Goal: Information Seeking & Learning: Learn about a topic

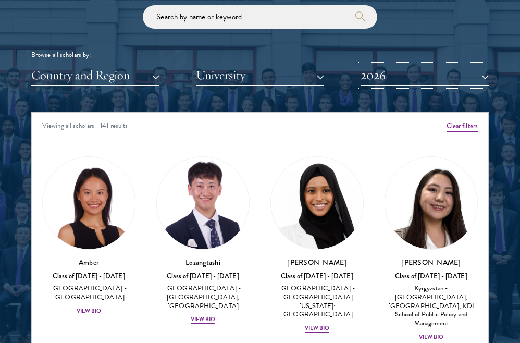
click at [391, 77] on button "2026" at bounding box center [424, 75] width 128 height 21
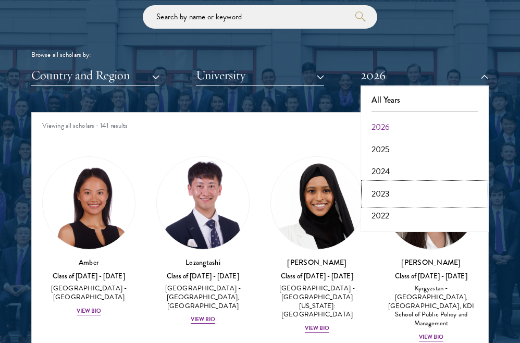
click at [382, 193] on button "2023" at bounding box center [424, 194] width 122 height 22
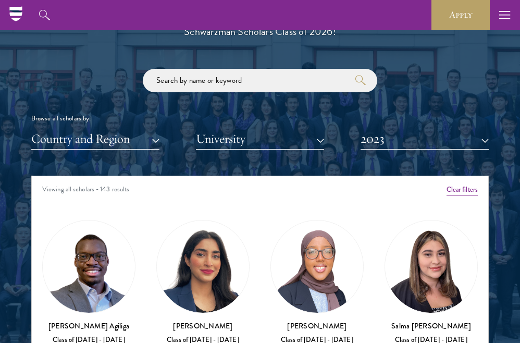
scroll to position [1186, 0]
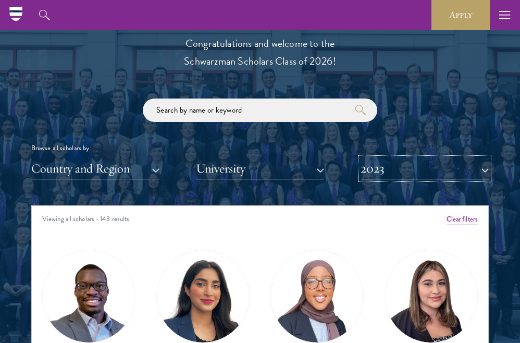
click at [419, 159] on button "2023" at bounding box center [424, 168] width 128 height 21
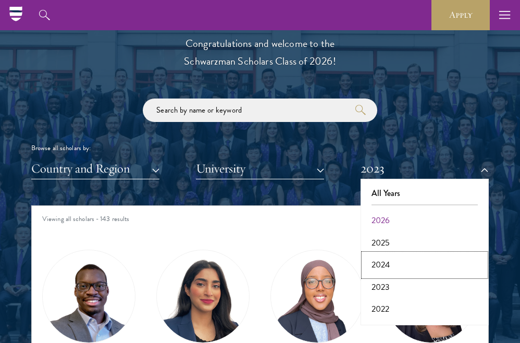
click at [385, 255] on button "2024" at bounding box center [424, 265] width 122 height 22
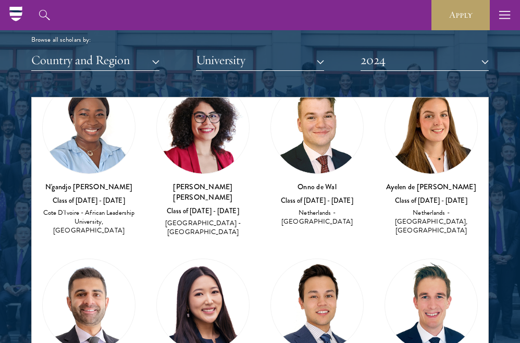
scroll to position [810, 0]
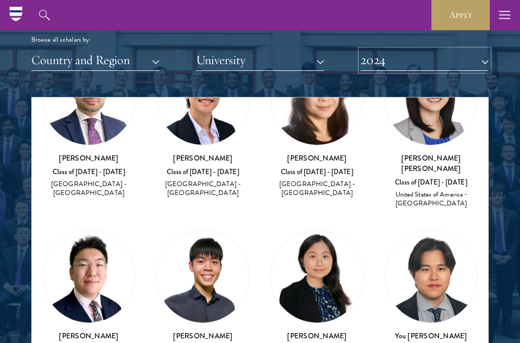
click at [393, 61] on button "2024" at bounding box center [424, 59] width 128 height 21
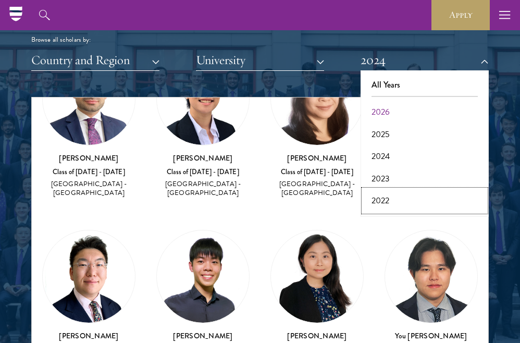
click at [383, 197] on button "2022" at bounding box center [424, 201] width 122 height 22
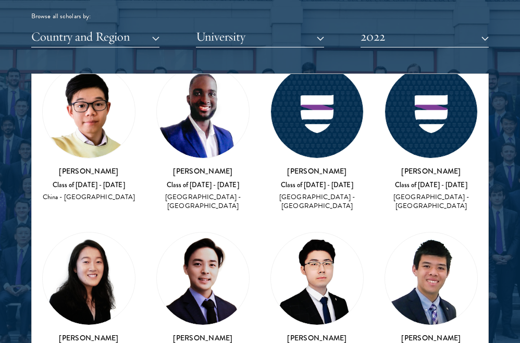
scroll to position [3114, 0]
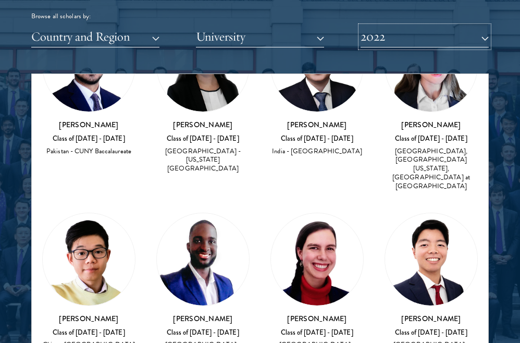
click at [396, 36] on button "2022" at bounding box center [424, 36] width 128 height 21
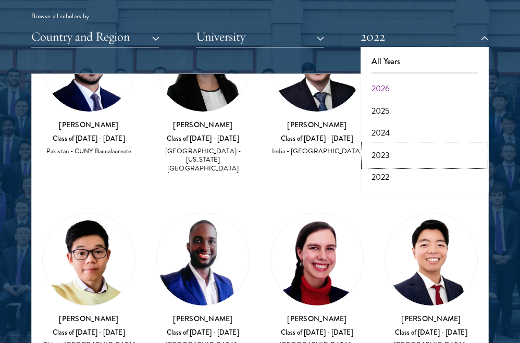
click at [383, 154] on button "2023" at bounding box center [424, 155] width 122 height 22
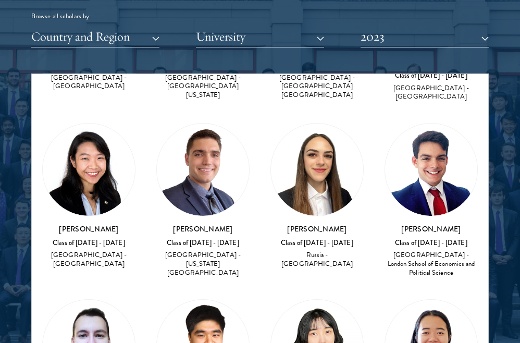
scroll to position [2148, 0]
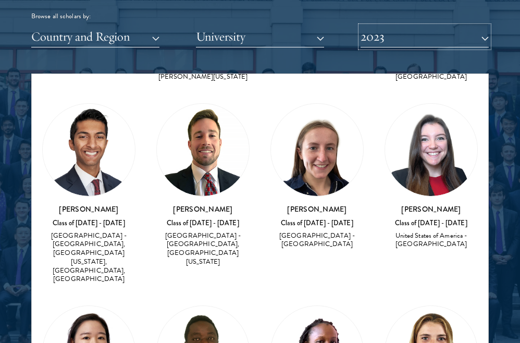
click at [398, 33] on button "2023" at bounding box center [424, 36] width 128 height 21
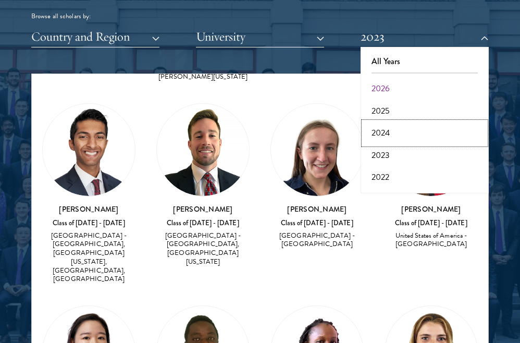
click at [386, 130] on button "2024" at bounding box center [424, 133] width 122 height 22
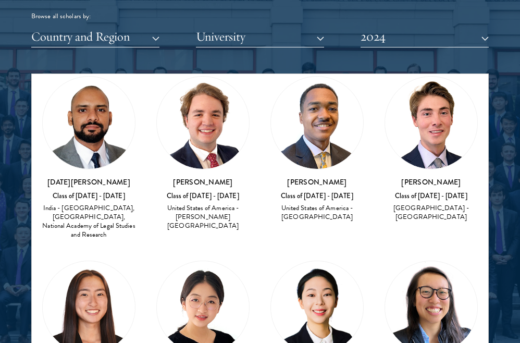
scroll to position [5267, 0]
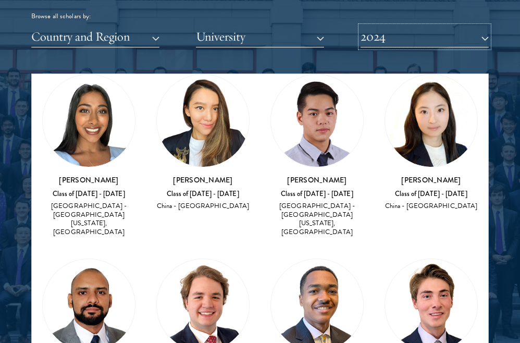
click at [422, 35] on button "2024" at bounding box center [424, 36] width 128 height 21
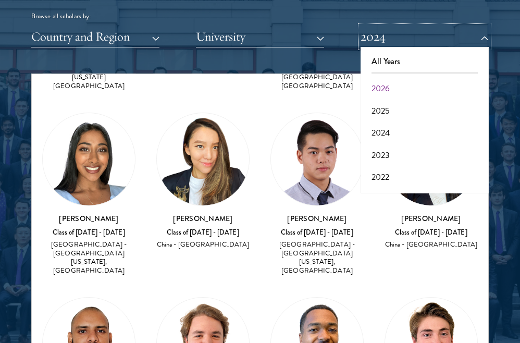
scroll to position [5227, 0]
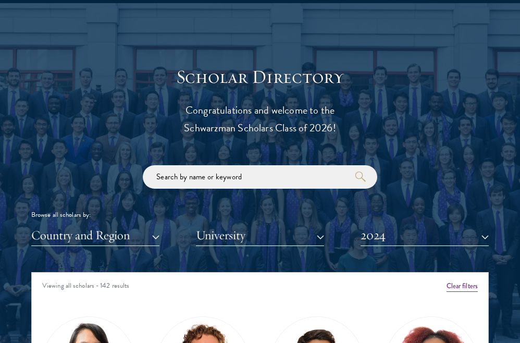
scroll to position [1128, 0]
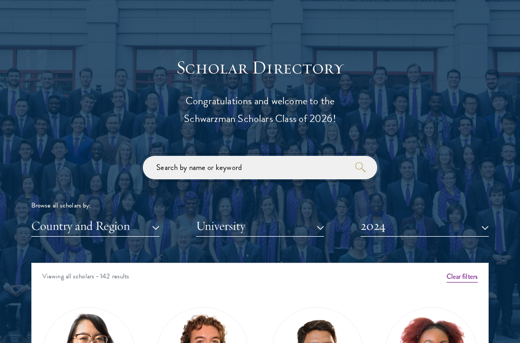
click at [265, 173] on input "search" at bounding box center [260, 167] width 234 height 23
type input "villas"
click button "submit" at bounding box center [0, 0] width 0 height 0
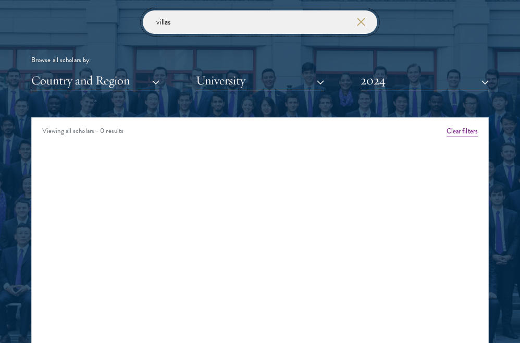
scroll to position [1285, 0]
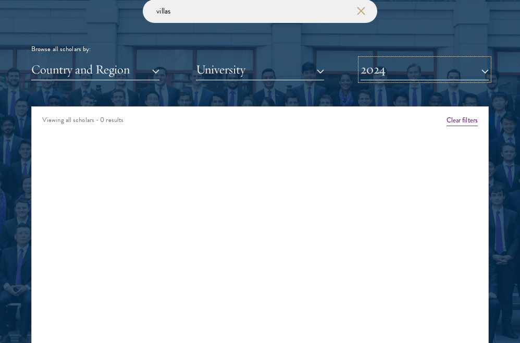
click at [406, 63] on button "2024" at bounding box center [424, 69] width 128 height 21
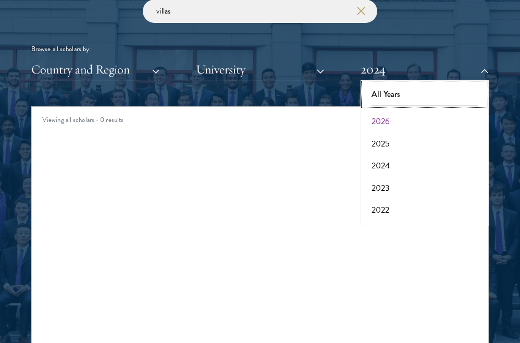
click at [387, 95] on button "All Years" at bounding box center [424, 94] width 122 height 22
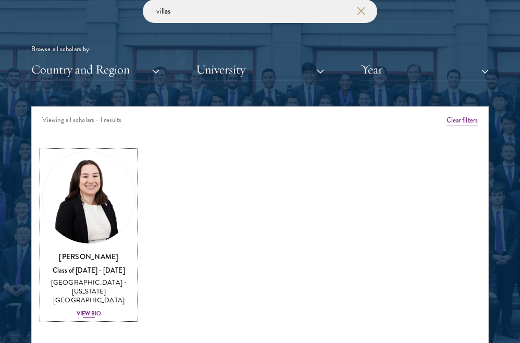
click at [92, 298] on div "[PERSON_NAME] Class of [DATE] - [DATE] [GEOGRAPHIC_DATA] - [US_STATE][GEOGRAPHI…" at bounding box center [88, 285] width 93 height 68
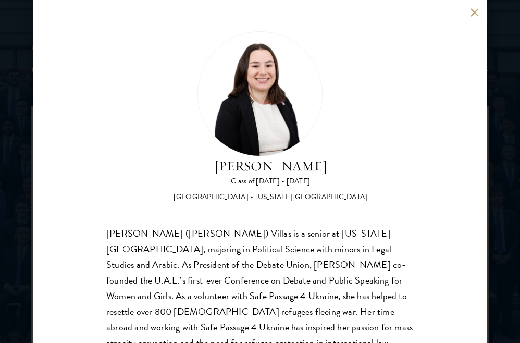
click at [466, 11] on div "[PERSON_NAME] Class of [DATE] - [DATE] [GEOGRAPHIC_DATA] - [US_STATE][GEOGRAPHI…" at bounding box center [259, 171] width 453 height 343
click at [470, 12] on button at bounding box center [474, 12] width 9 height 9
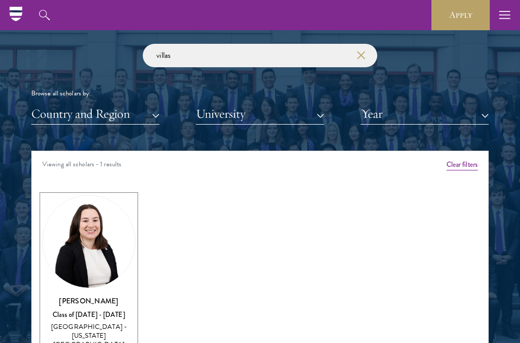
scroll to position [1237, 0]
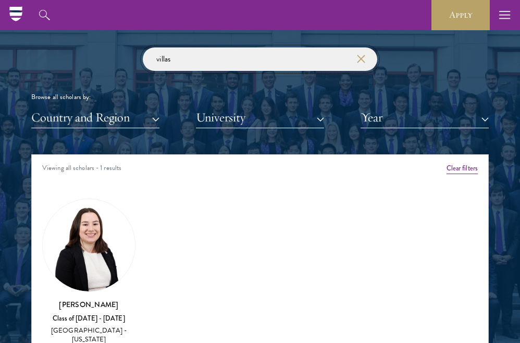
click at [256, 47] on input "villas" at bounding box center [260, 58] width 234 height 23
click at [362, 66] on input "villas" at bounding box center [260, 58] width 234 height 23
click at [359, 57] on use "button" at bounding box center [360, 59] width 15 height 15
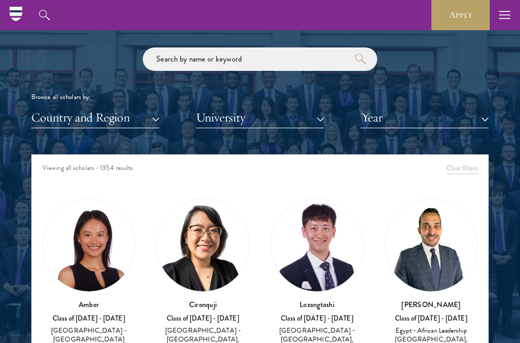
click at [410, 135] on div "Scholar Directory Congratulations and welcome to the Schwarzman Scholars Class …" at bounding box center [259, 207] width 457 height 519
click at [386, 118] on button "Year" at bounding box center [424, 117] width 128 height 21
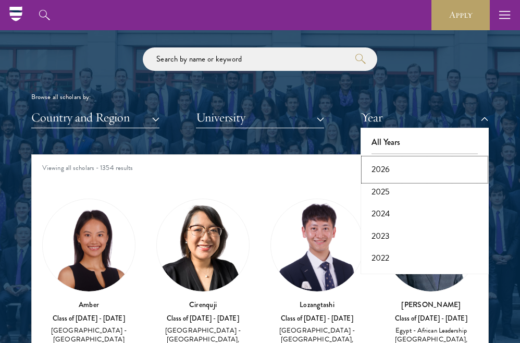
click at [383, 174] on button "2026" at bounding box center [424, 169] width 122 height 22
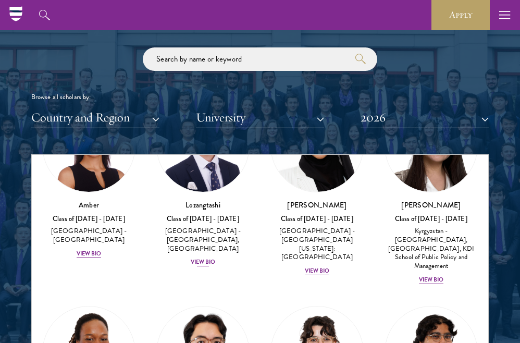
scroll to position [114, 0]
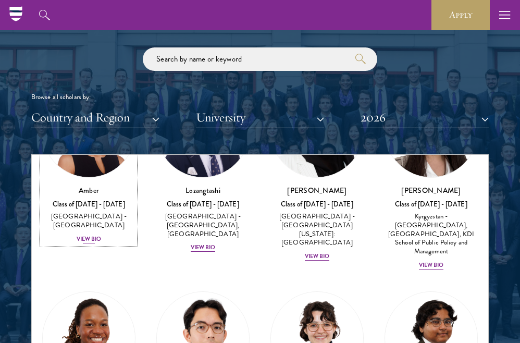
click at [82, 235] on div "View Bio" at bounding box center [89, 239] width 25 height 8
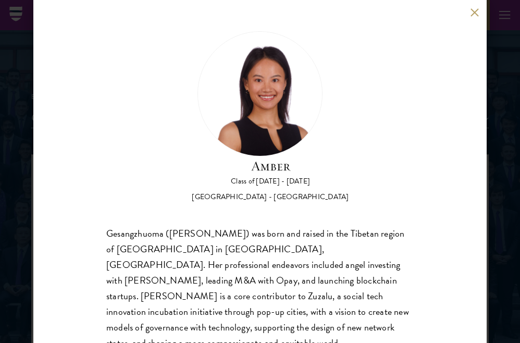
scroll to position [70, 0]
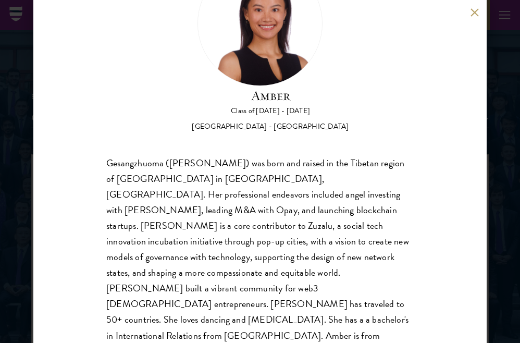
click at [471, 12] on button at bounding box center [474, 12] width 9 height 9
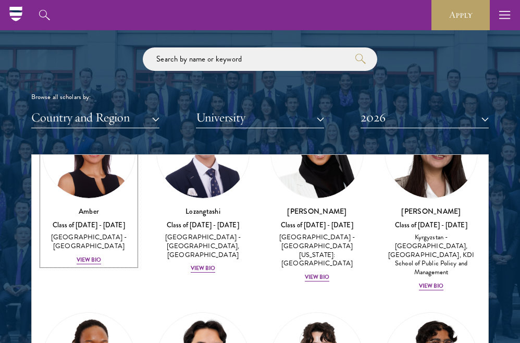
scroll to position [94, 0]
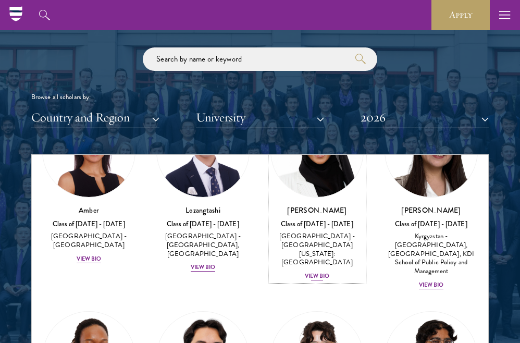
click at [325, 272] on div "View Bio" at bounding box center [317, 276] width 25 height 8
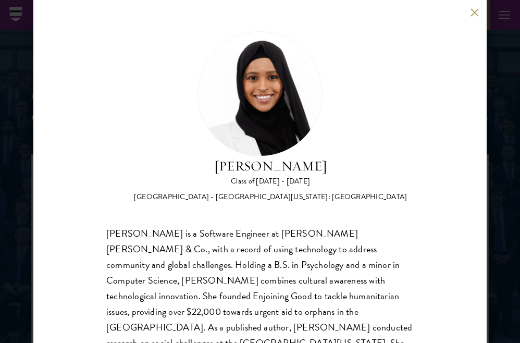
scroll to position [39, 0]
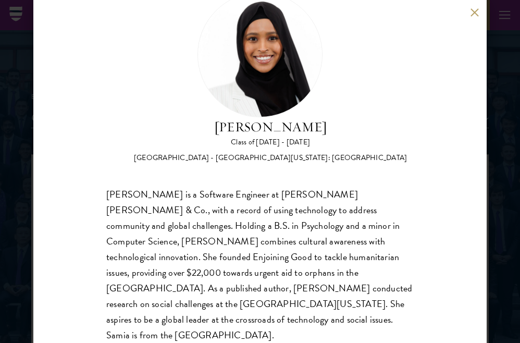
click at [475, 8] on button at bounding box center [474, 12] width 9 height 9
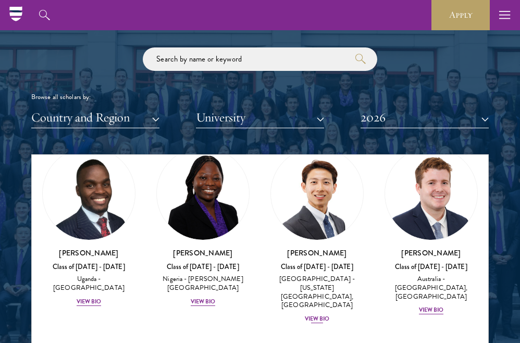
scroll to position [447, 0]
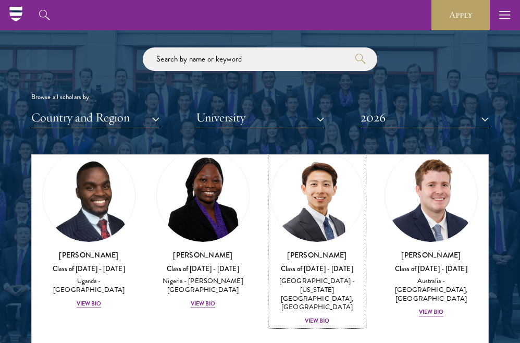
click at [318, 317] on div "View Bio" at bounding box center [317, 321] width 25 height 8
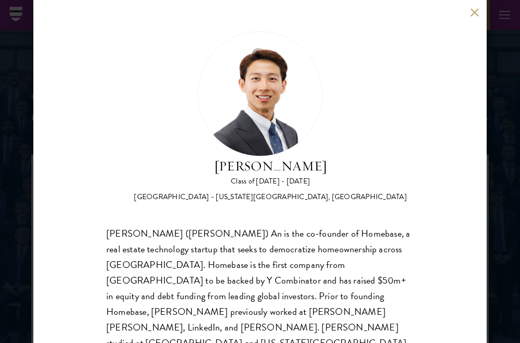
scroll to position [39, 0]
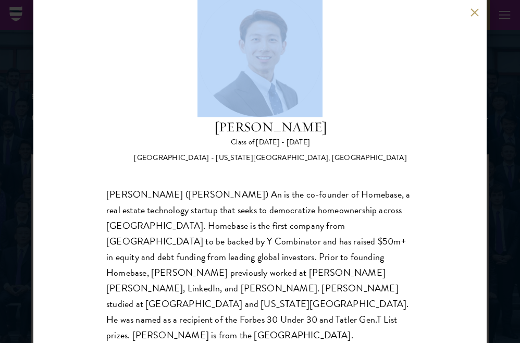
click at [478, 13] on div "[PERSON_NAME] Class of [DATE] - [DATE] [GEOGRAPHIC_DATA] - [US_STATE][GEOGRAPHI…" at bounding box center [259, 171] width 453 height 343
click at [470, 10] on button at bounding box center [474, 12] width 9 height 9
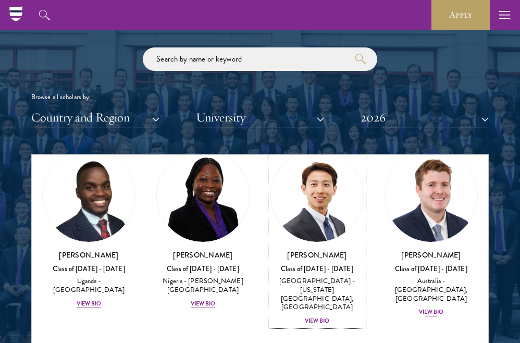
scroll to position [431, 0]
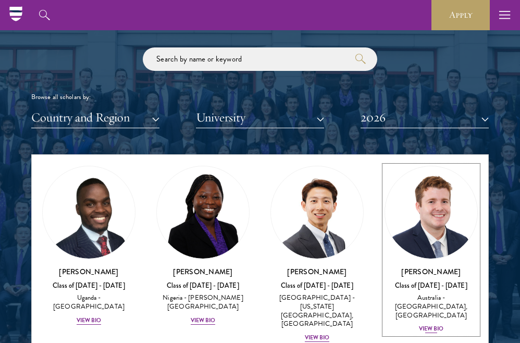
click at [435, 324] on div "View Bio" at bounding box center [431, 328] width 25 height 8
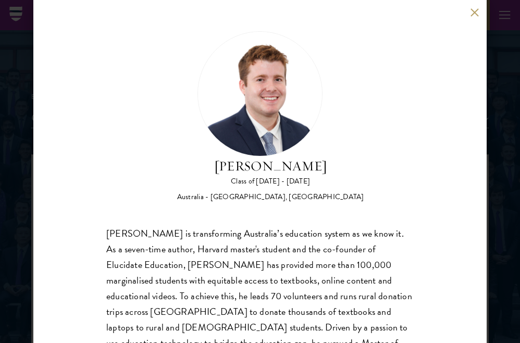
scroll to position [55, 0]
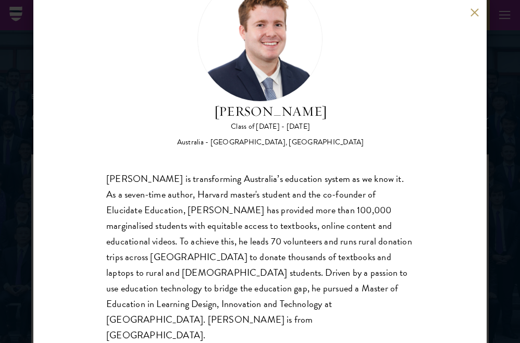
click at [481, 8] on div "[PERSON_NAME] Class of [DATE] - [DATE] [GEOGRAPHIC_DATA] - [GEOGRAPHIC_DATA], […" at bounding box center [259, 171] width 453 height 343
click at [471, 14] on button at bounding box center [474, 12] width 9 height 9
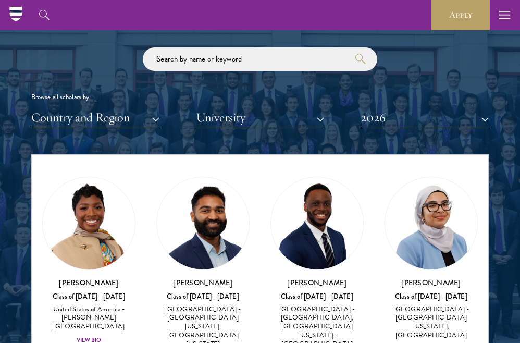
scroll to position [632, 0]
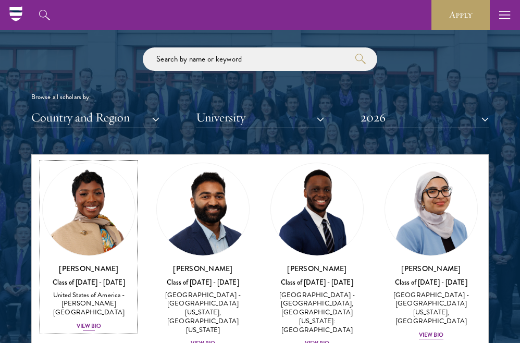
click at [97, 322] on div "View Bio" at bounding box center [89, 326] width 25 height 8
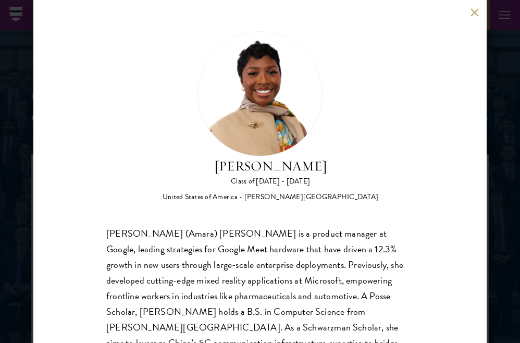
scroll to position [70, 0]
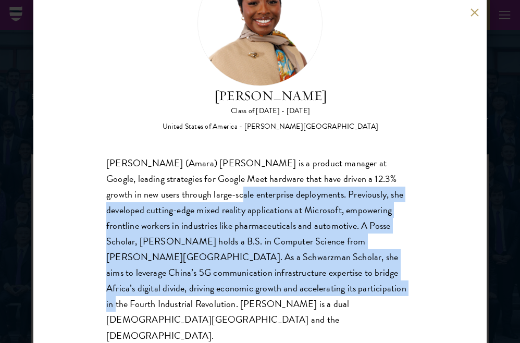
drag, startPoint x: 187, startPoint y: 190, endPoint x: 224, endPoint y: 294, distance: 110.7
click at [224, 294] on div "[PERSON_NAME] (Amara) [PERSON_NAME] is a product manager at Google, leading str…" at bounding box center [259, 249] width 307 height 188
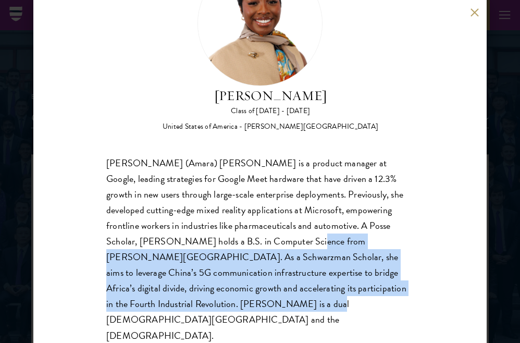
drag, startPoint x: 242, startPoint y: 297, endPoint x: 248, endPoint y: 235, distance: 62.3
click at [248, 235] on div "[PERSON_NAME] (Amara) [PERSON_NAME] is a product manager at Google, leading str…" at bounding box center [259, 249] width 307 height 188
drag, startPoint x: 264, startPoint y: 240, endPoint x: 262, endPoint y: 307, distance: 67.2
click at [262, 307] on div "[PERSON_NAME] (Amara) [PERSON_NAME] is a product manager at Google, leading str…" at bounding box center [259, 249] width 307 height 188
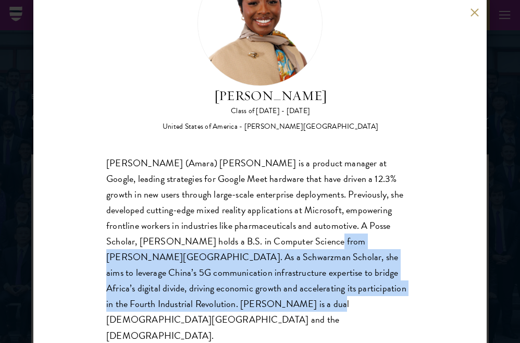
click at [259, 298] on div "[PERSON_NAME] (Amara) [PERSON_NAME] is a product manager at Google, leading str…" at bounding box center [259, 249] width 307 height 188
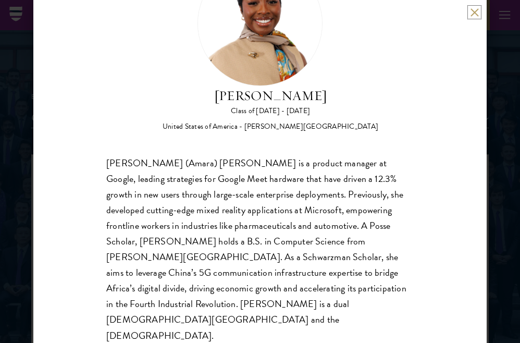
click at [474, 8] on button at bounding box center [474, 12] width 9 height 9
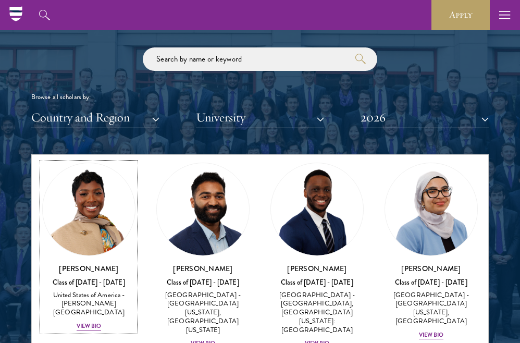
scroll to position [620, 0]
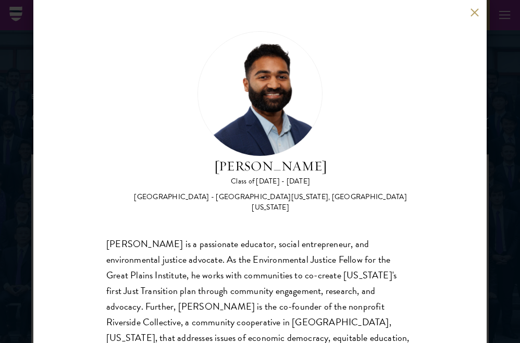
scroll to position [55, 0]
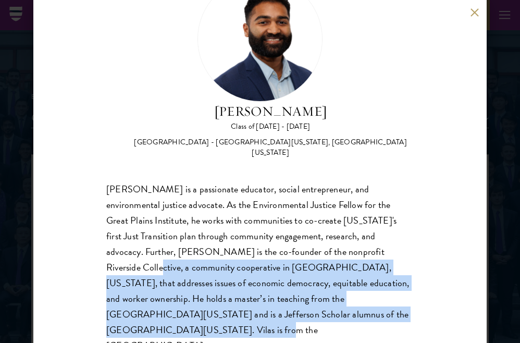
drag, startPoint x: 279, startPoint y: 300, endPoint x: 296, endPoint y: 245, distance: 57.3
click at [296, 245] on div "[PERSON_NAME] is a passionate educator, social entrepreneur, and environmental …" at bounding box center [259, 267] width 307 height 172
drag, startPoint x: 307, startPoint y: 245, endPoint x: 292, endPoint y: 300, distance: 56.7
click at [292, 300] on div "[PERSON_NAME] is a passionate educator, social entrepreneur, and environmental …" at bounding box center [259, 267] width 307 height 172
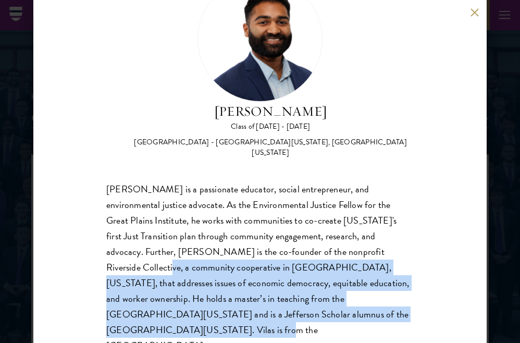
click at [292, 300] on div "[PERSON_NAME] is a passionate educator, social entrepreneur, and environmental …" at bounding box center [259, 267] width 307 height 172
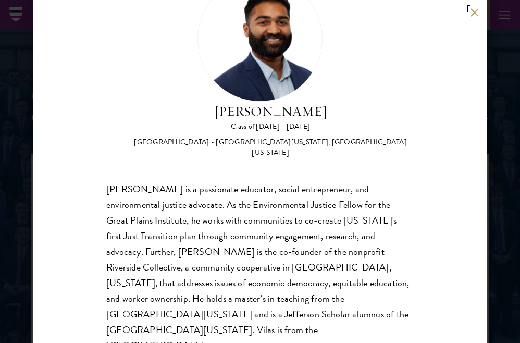
click at [471, 12] on button at bounding box center [474, 12] width 9 height 9
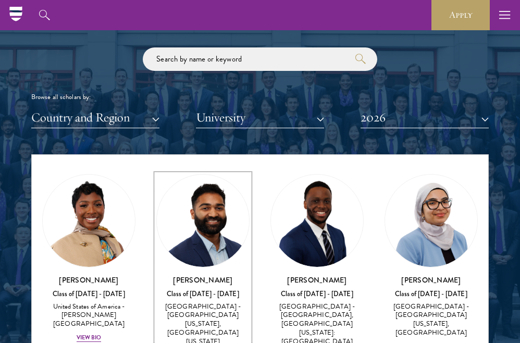
scroll to position [649, 0]
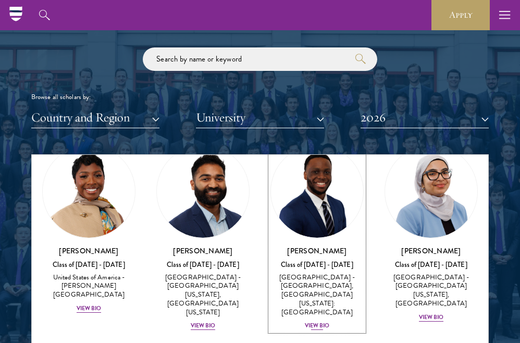
click at [320, 321] on div "View Bio" at bounding box center [317, 325] width 25 height 8
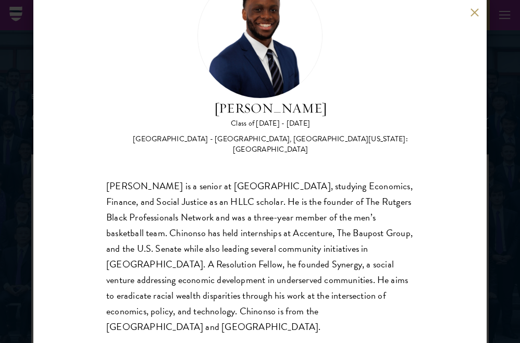
scroll to position [65, 0]
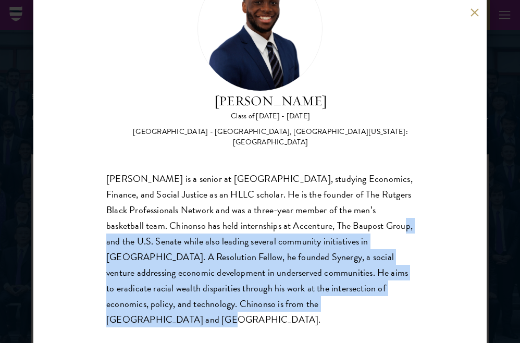
drag, startPoint x: 329, startPoint y: 300, endPoint x: 315, endPoint y: 225, distance: 75.7
click at [315, 225] on div "[PERSON_NAME] is a senior at [GEOGRAPHIC_DATA], studying Economics, Finance, an…" at bounding box center [259, 249] width 307 height 156
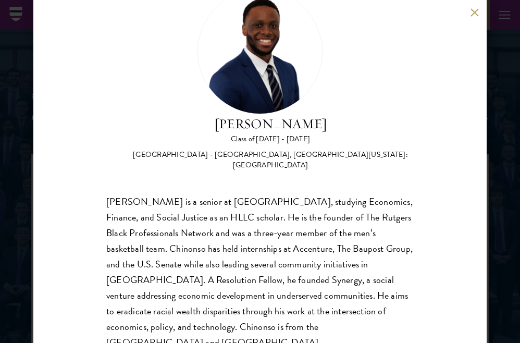
scroll to position [38, 0]
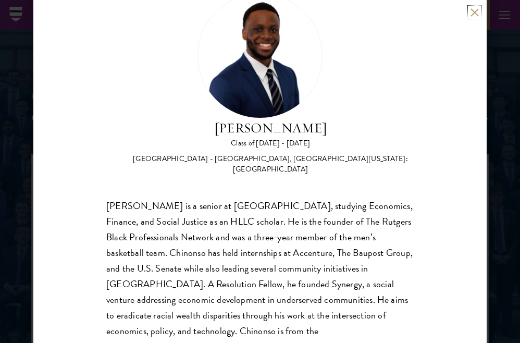
click at [475, 14] on button at bounding box center [474, 12] width 9 height 9
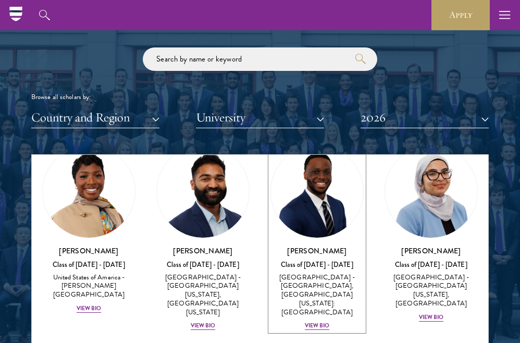
scroll to position [620, 0]
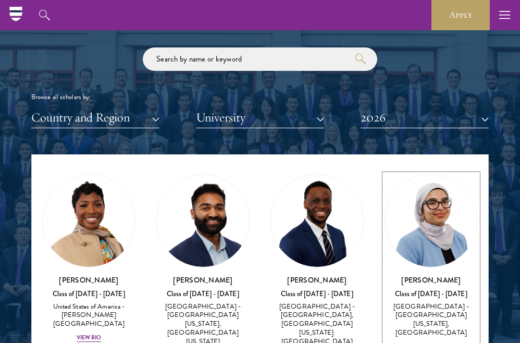
click at [437, 342] on div "View Bio" at bounding box center [431, 346] width 25 height 8
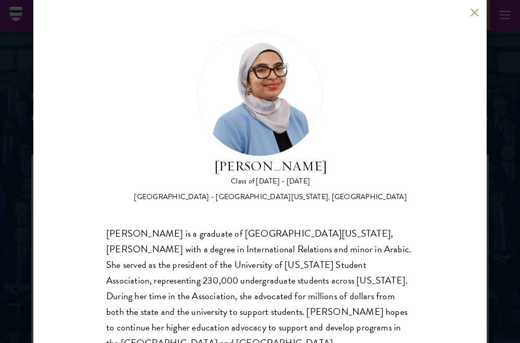
scroll to position [39, 0]
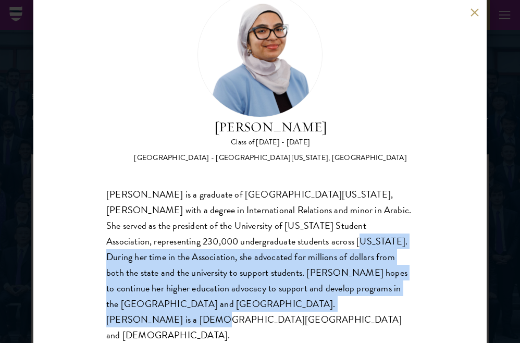
drag, startPoint x: 298, startPoint y: 299, endPoint x: 262, endPoint y: 237, distance: 71.9
click at [262, 237] on div "[PERSON_NAME] is a graduate of [GEOGRAPHIC_DATA][US_STATE], [PERSON_NAME] with …" at bounding box center [259, 264] width 307 height 156
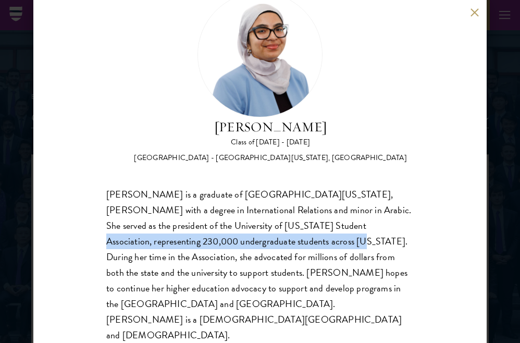
drag, startPoint x: 266, startPoint y: 222, endPoint x: 269, endPoint y: 244, distance: 22.1
click at [269, 244] on div "[PERSON_NAME] is a graduate of [GEOGRAPHIC_DATA][US_STATE], [PERSON_NAME] with …" at bounding box center [259, 264] width 307 height 156
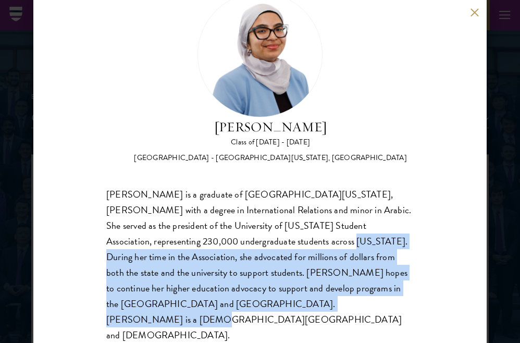
drag, startPoint x: 260, startPoint y: 244, endPoint x: 275, endPoint y: 296, distance: 54.4
click at [275, 296] on div "[PERSON_NAME] is a graduate of [GEOGRAPHIC_DATA][US_STATE], [PERSON_NAME] with …" at bounding box center [259, 264] width 307 height 156
drag, startPoint x: 281, startPoint y: 299, endPoint x: 267, endPoint y: 242, distance: 59.4
click at [267, 242] on div "[PERSON_NAME] is a graduate of [GEOGRAPHIC_DATA][US_STATE], [PERSON_NAME] with …" at bounding box center [259, 264] width 307 height 156
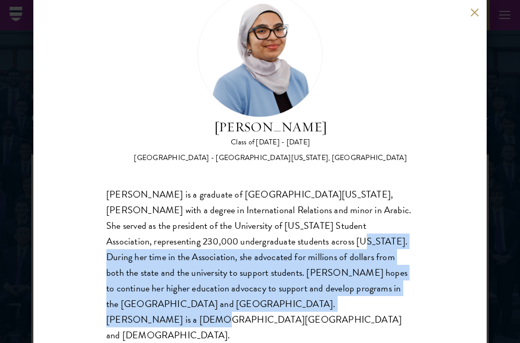
click at [267, 242] on div "[PERSON_NAME] is a graduate of [GEOGRAPHIC_DATA][US_STATE], [PERSON_NAME] with …" at bounding box center [259, 264] width 307 height 156
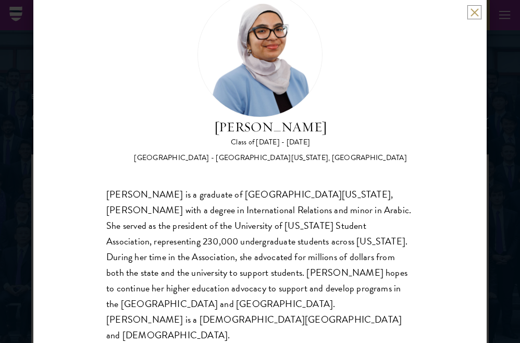
click at [470, 13] on button at bounding box center [474, 12] width 9 height 9
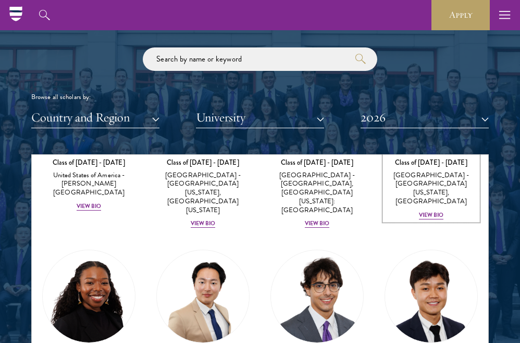
scroll to position [812, 0]
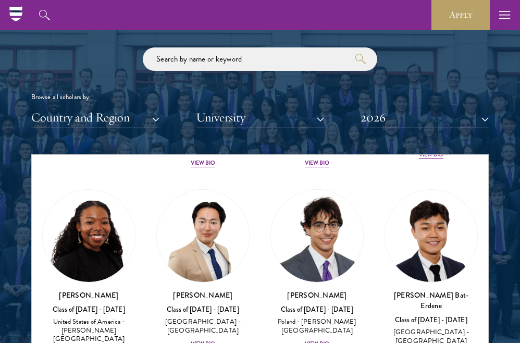
click at [89, 324] on div "Cowiya Arouna Class of [DATE] - [DATE] [GEOGRAPHIC_DATA] - [PERSON_NAME][GEOGRA…" at bounding box center [89, 274] width 114 height 190
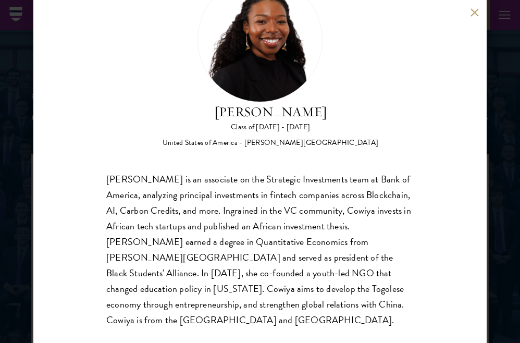
scroll to position [55, 0]
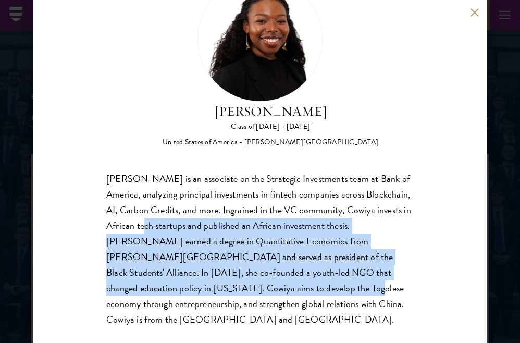
drag, startPoint x: 143, startPoint y: 220, endPoint x: 188, endPoint y: 297, distance: 89.1
click at [188, 297] on div "[PERSON_NAME] is an associate on the Strategic Investments team at Bank of Amer…" at bounding box center [259, 249] width 307 height 156
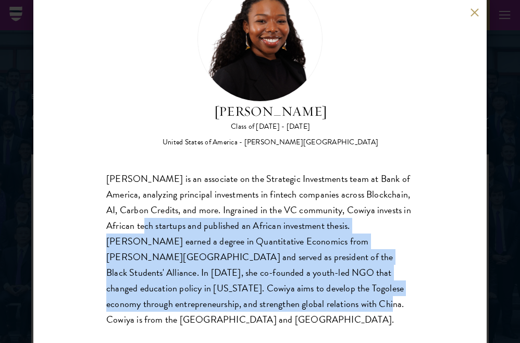
click at [188, 297] on div "[PERSON_NAME] is an associate on the Strategic Investments team at Bank of Amer…" at bounding box center [259, 249] width 307 height 156
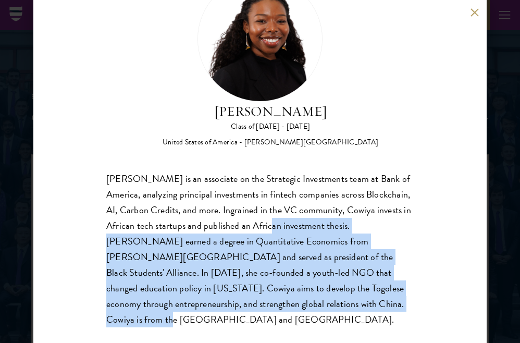
drag, startPoint x: 270, startPoint y: 301, endPoint x: 267, endPoint y: 222, distance: 79.7
click at [268, 222] on div "[PERSON_NAME] is an associate on the Strategic Investments team at Bank of Amer…" at bounding box center [259, 249] width 307 height 156
click at [267, 222] on div "[PERSON_NAME] is an associate on the Strategic Investments team at Bank of Amer…" at bounding box center [259, 249] width 307 height 156
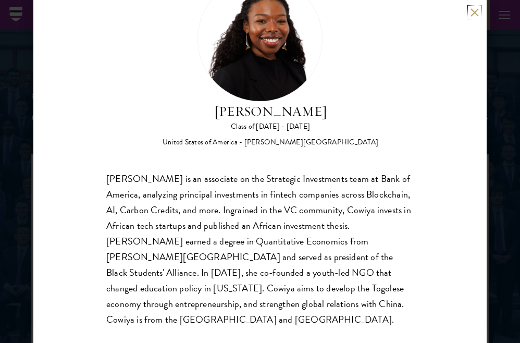
click at [471, 15] on button at bounding box center [474, 12] width 9 height 9
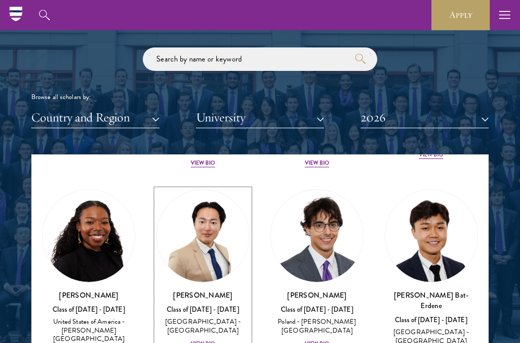
click at [213, 340] on div "View Bio" at bounding box center [203, 344] width 25 height 8
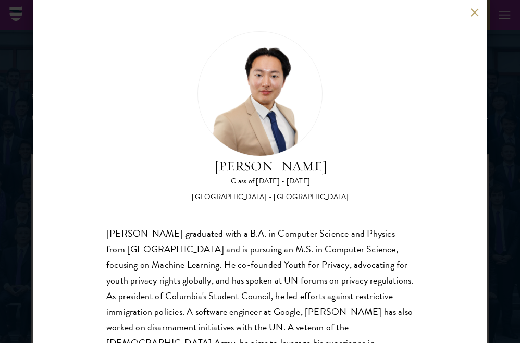
scroll to position [55, 0]
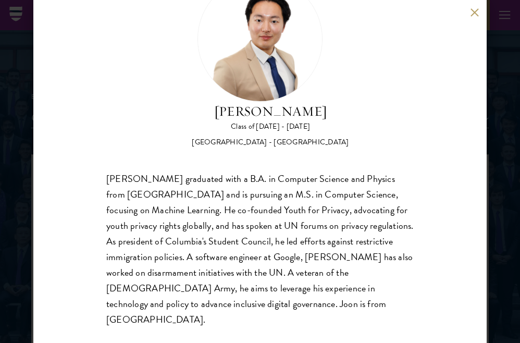
drag, startPoint x: 252, startPoint y: 190, endPoint x: 248, endPoint y: 252, distance: 62.6
click at [248, 252] on div "[PERSON_NAME] graduated with a B.A. in Computer Science and Physics from [GEOGR…" at bounding box center [259, 249] width 307 height 156
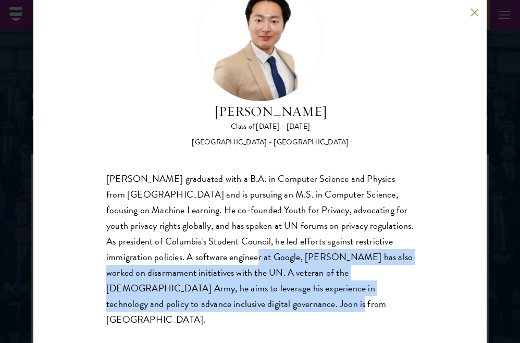
drag, startPoint x: 205, startPoint y: 296, endPoint x: 195, endPoint y: 257, distance: 40.3
click at [195, 257] on div "[PERSON_NAME] graduated with a B.A. in Computer Science and Physics from [GEOGR…" at bounding box center [259, 249] width 307 height 156
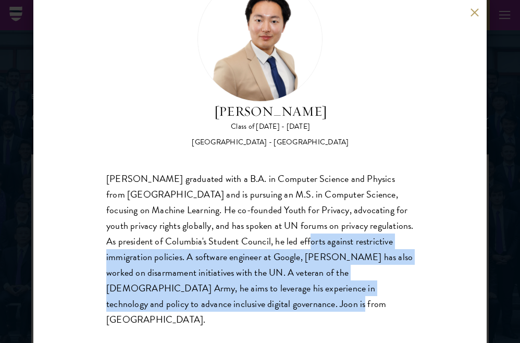
drag, startPoint x: 248, startPoint y: 245, endPoint x: 245, endPoint y: 297, distance: 52.2
click at [245, 297] on div "[PERSON_NAME] graduated with a B.A. in Computer Science and Physics from [GEOGR…" at bounding box center [259, 249] width 307 height 156
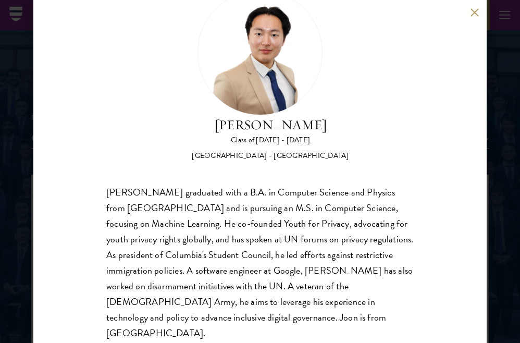
scroll to position [39, 0]
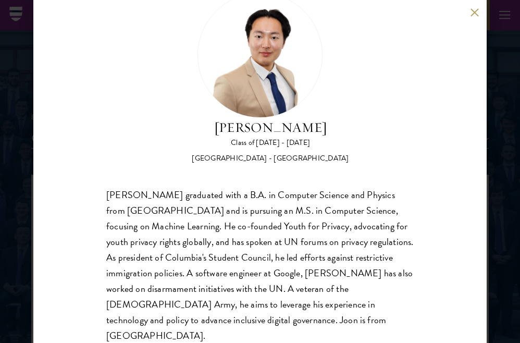
click at [472, 17] on div "[PERSON_NAME] Class of [DATE] - [DATE] [GEOGRAPHIC_DATA] - [GEOGRAPHIC_DATA] [P…" at bounding box center [259, 171] width 453 height 343
click at [473, 5] on div "[PERSON_NAME] Class of [DATE] - [DATE] [GEOGRAPHIC_DATA] - [GEOGRAPHIC_DATA] [P…" at bounding box center [259, 171] width 453 height 343
click at [471, 14] on button at bounding box center [474, 12] width 9 height 9
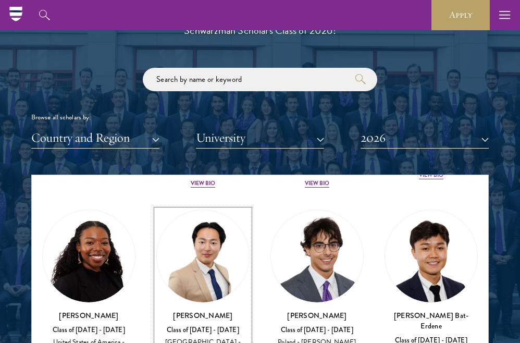
scroll to position [860, 0]
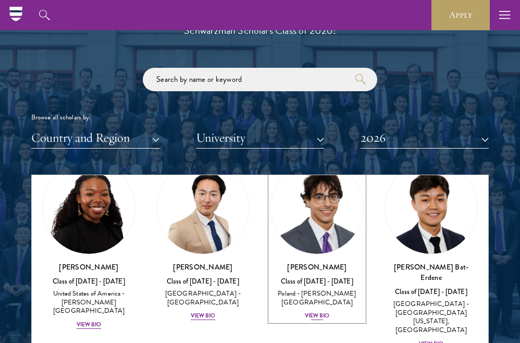
click at [313, 311] on div "View Bio" at bounding box center [317, 315] width 25 height 8
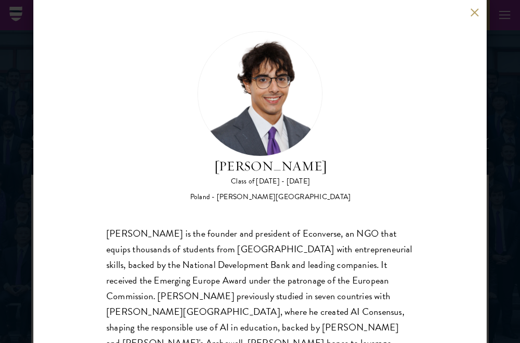
scroll to position [55, 0]
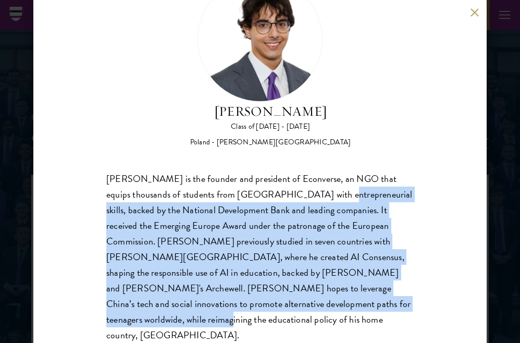
drag, startPoint x: 303, startPoint y: 199, endPoint x: 305, endPoint y: 300, distance: 101.6
click at [305, 300] on div "[PERSON_NAME] is the founder and president of Econverse, an NGO that equips tho…" at bounding box center [259, 257] width 307 height 172
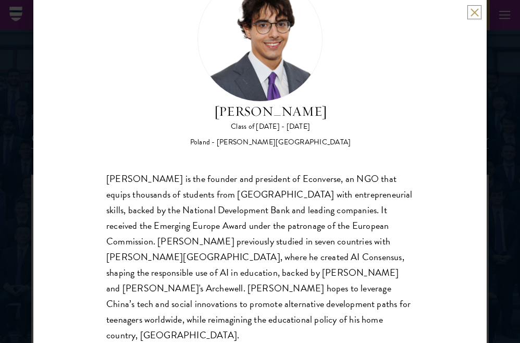
click at [473, 16] on button at bounding box center [474, 12] width 9 height 9
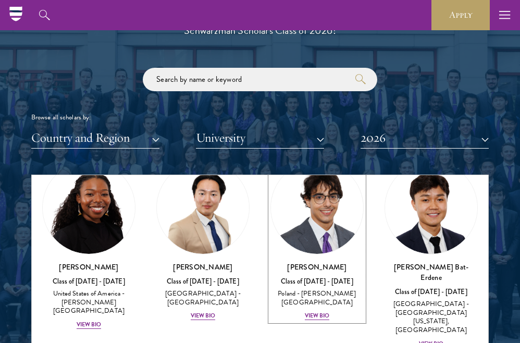
scroll to position [819, 0]
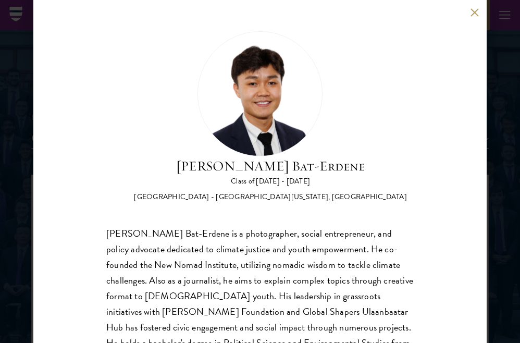
scroll to position [55, 0]
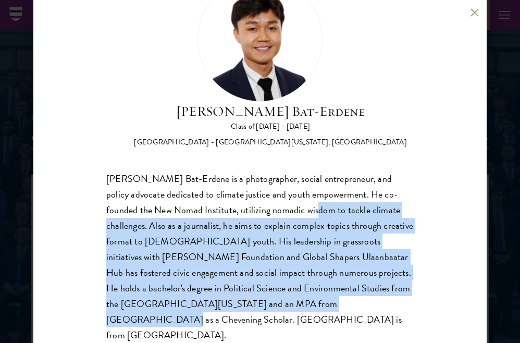
drag, startPoint x: 266, startPoint y: 203, endPoint x: 279, endPoint y: 304, distance: 102.4
click at [279, 304] on div "[PERSON_NAME] Bat-Erdene is a photographer, social entrepreneur, and policy adv…" at bounding box center [259, 257] width 307 height 172
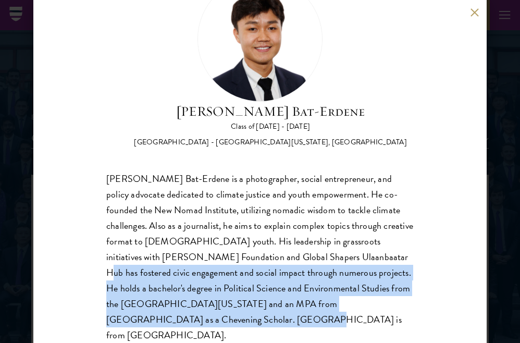
drag, startPoint x: 299, startPoint y: 316, endPoint x: 267, endPoint y: 253, distance: 70.8
click at [267, 253] on div "[PERSON_NAME] Bat-Erdene Class of [DATE] - [DATE] [GEOGRAPHIC_DATA] - [GEOGRAPH…" at bounding box center [259, 171] width 453 height 343
click at [267, 253] on div "[PERSON_NAME] Bat-Erdene is a photographer, social entrepreneur, and policy adv…" at bounding box center [259, 257] width 307 height 172
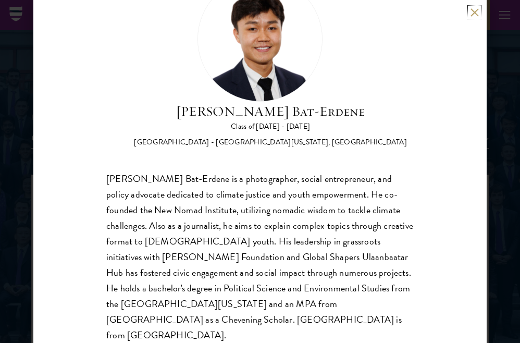
click at [474, 14] on button at bounding box center [474, 12] width 9 height 9
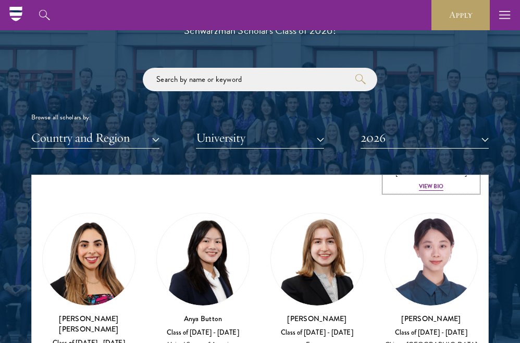
scroll to position [1041, 0]
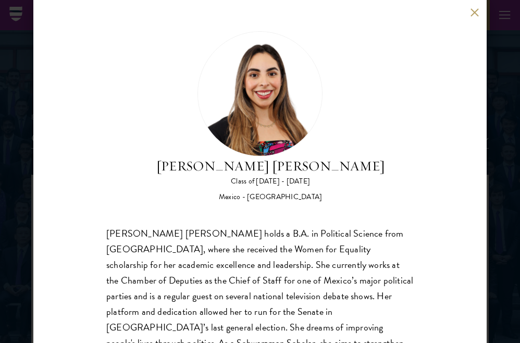
scroll to position [55, 0]
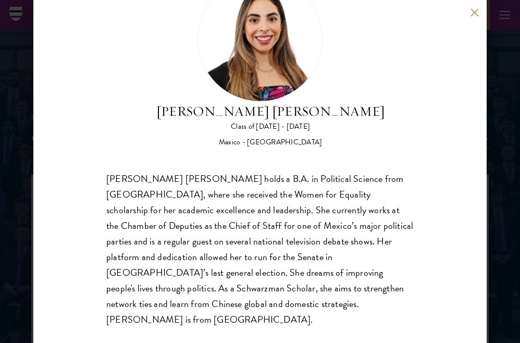
drag, startPoint x: 178, startPoint y: 207, endPoint x: 191, endPoint y: 308, distance: 101.9
click at [191, 308] on div "[PERSON_NAME] [PERSON_NAME] holds a B.A. in Political Science from [GEOGRAPHIC_…" at bounding box center [259, 249] width 307 height 156
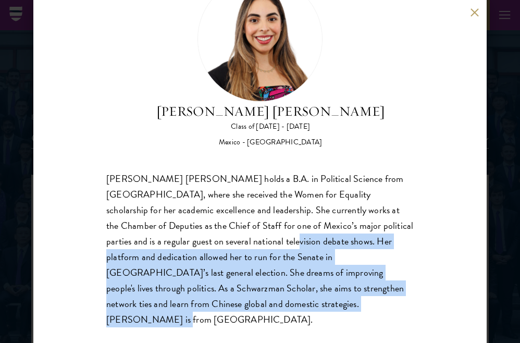
drag, startPoint x: 191, startPoint y: 308, endPoint x: 190, endPoint y: 238, distance: 70.3
click at [190, 238] on div "[PERSON_NAME] [PERSON_NAME] holds a B.A. in Political Science from [GEOGRAPHIC_…" at bounding box center [259, 249] width 307 height 156
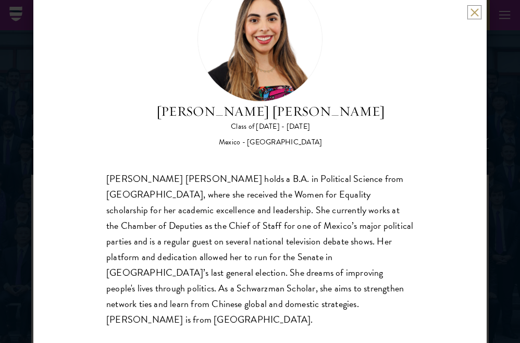
click at [474, 12] on button at bounding box center [474, 12] width 9 height 9
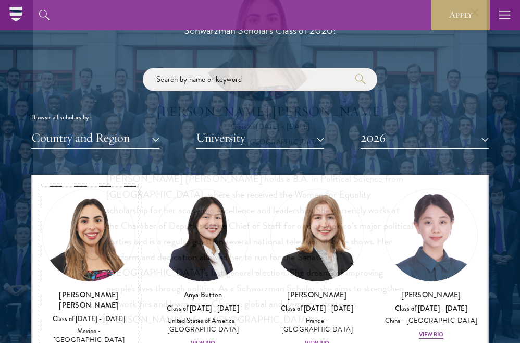
scroll to position [999, 0]
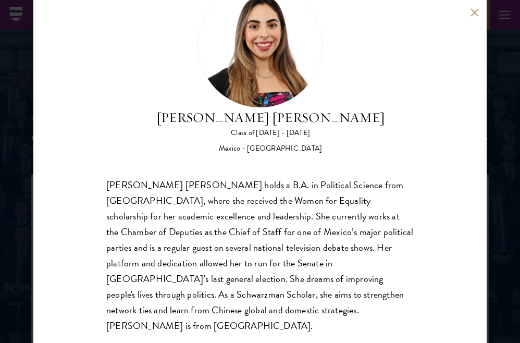
scroll to position [55, 0]
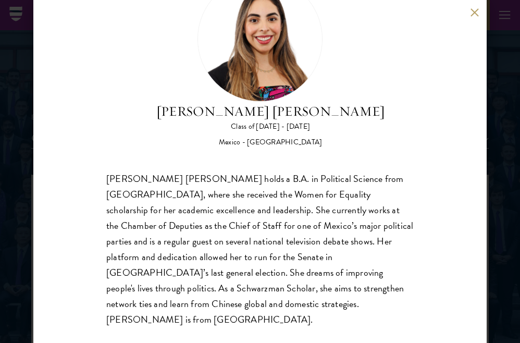
click at [468, 15] on div "[PERSON_NAME] [PERSON_NAME] Class of [DATE] - [DATE] [GEOGRAPHIC_DATA] - [GEOGR…" at bounding box center [259, 171] width 453 height 343
click at [472, 15] on button at bounding box center [474, 12] width 9 height 9
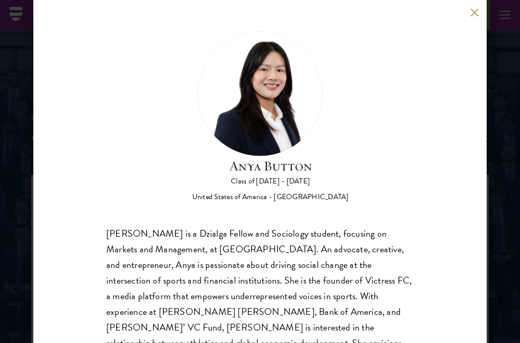
scroll to position [55, 0]
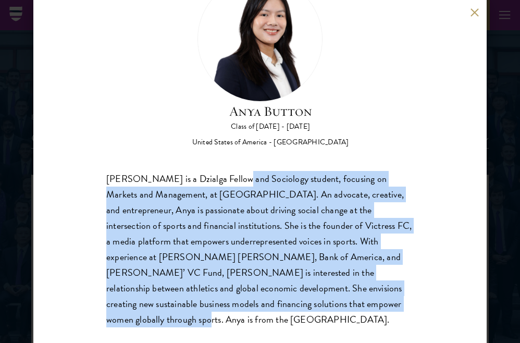
drag, startPoint x: 231, startPoint y: 185, endPoint x: 286, endPoint y: 315, distance: 140.6
click at [286, 315] on div "Anya Button Class of [DATE] - [DATE] [GEOGRAPHIC_DATA] - [GEOGRAPHIC_DATA] [PER…" at bounding box center [259, 171] width 453 height 343
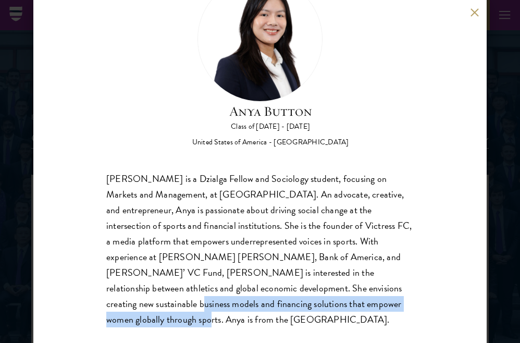
drag, startPoint x: 286, startPoint y: 308, endPoint x: 284, endPoint y: 281, distance: 26.6
click at [284, 281] on div "[PERSON_NAME] is a Dzialga Fellow and Sociology student, focusing on Markets an…" at bounding box center [259, 249] width 307 height 156
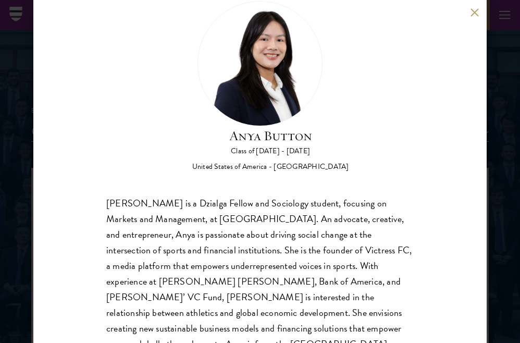
scroll to position [26, 0]
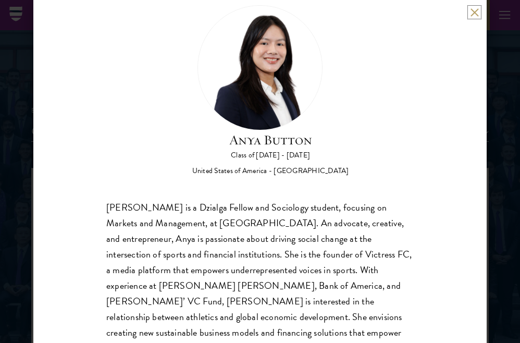
click at [472, 12] on button at bounding box center [474, 12] width 9 height 9
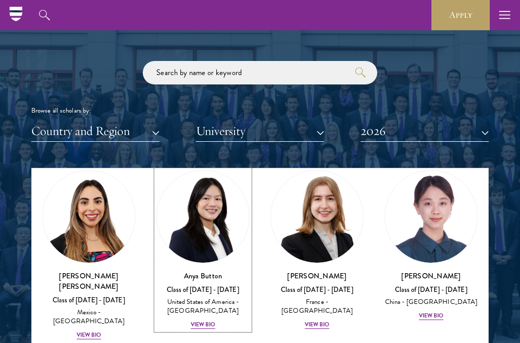
scroll to position [1071, 0]
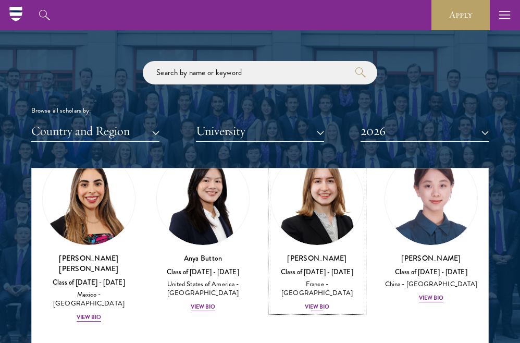
click at [310, 303] on div "View Bio" at bounding box center [317, 307] width 25 height 8
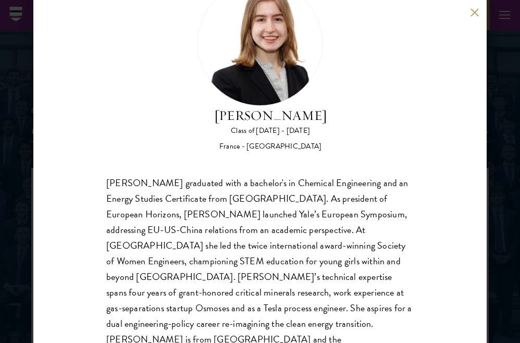
scroll to position [70, 0]
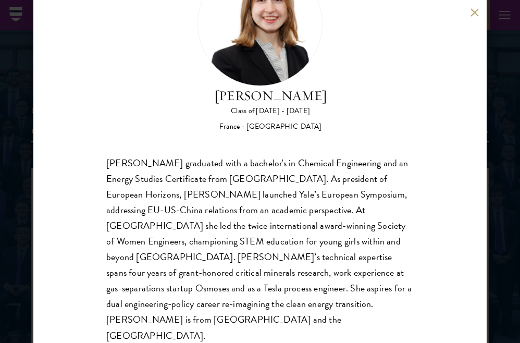
click at [470, 12] on button at bounding box center [474, 12] width 9 height 9
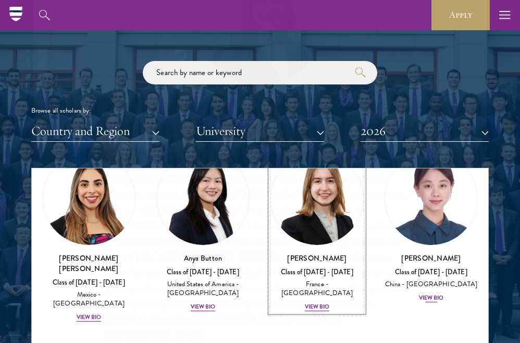
scroll to position [999, 0]
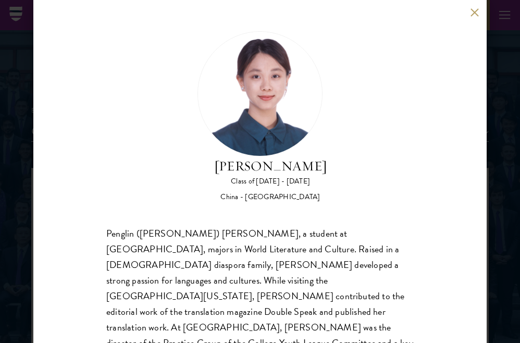
scroll to position [55, 0]
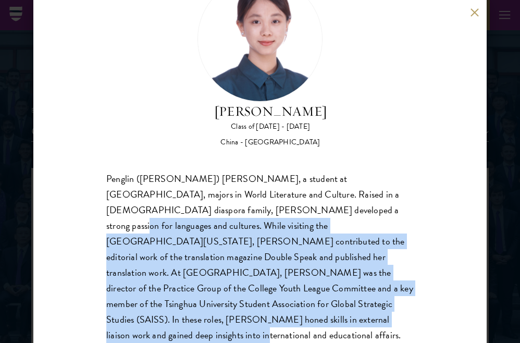
drag, startPoint x: 246, startPoint y: 222, endPoint x: 354, endPoint y: 306, distance: 136.5
click at [354, 306] on div "Penglin ([PERSON_NAME]) [PERSON_NAME], a student at [GEOGRAPHIC_DATA], majors i…" at bounding box center [259, 265] width 307 height 188
drag, startPoint x: 357, startPoint y: 306, endPoint x: 233, endPoint y: 214, distance: 154.9
click at [233, 214] on div "Penglin ([PERSON_NAME]) [PERSON_NAME], a student at [GEOGRAPHIC_DATA], majors i…" at bounding box center [259, 265] width 307 height 188
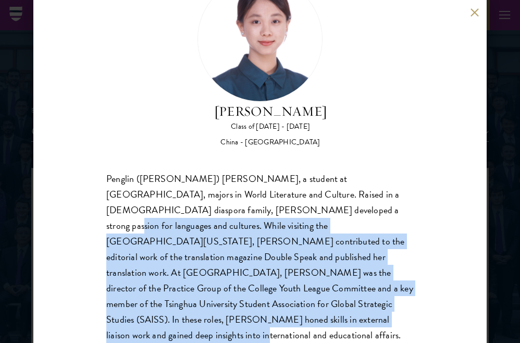
click at [233, 214] on div "Penglin ([PERSON_NAME]) [PERSON_NAME], a student at [GEOGRAPHIC_DATA], majors i…" at bounding box center [259, 265] width 307 height 188
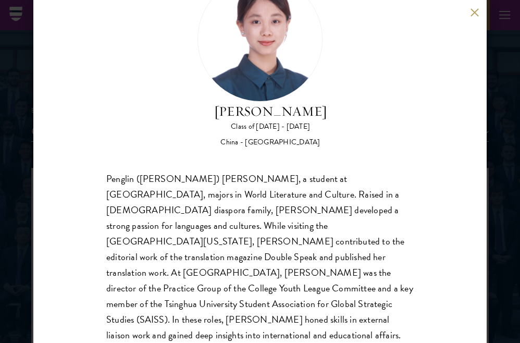
scroll to position [0, 0]
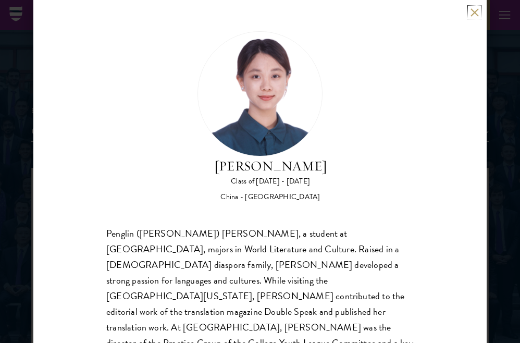
click at [476, 9] on button at bounding box center [474, 12] width 9 height 9
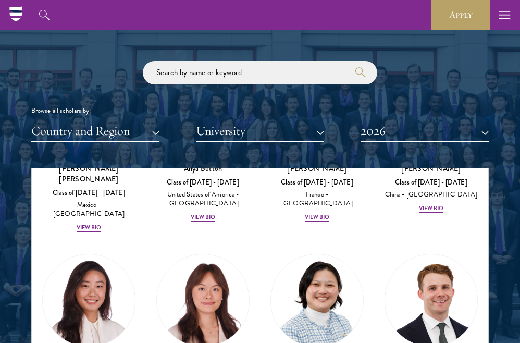
scroll to position [1203, 0]
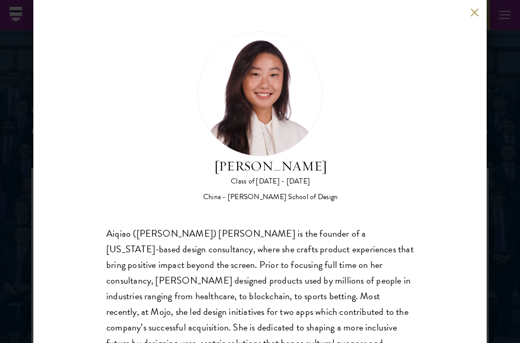
scroll to position [55, 0]
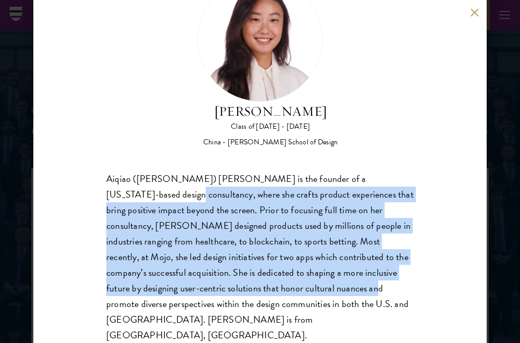
drag, startPoint x: 120, startPoint y: 192, endPoint x: 237, endPoint y: 294, distance: 155.0
click at [237, 294] on div "Aiqiao ([PERSON_NAME]) [PERSON_NAME] is the founder of a [US_STATE]-based desig…" at bounding box center [259, 257] width 307 height 172
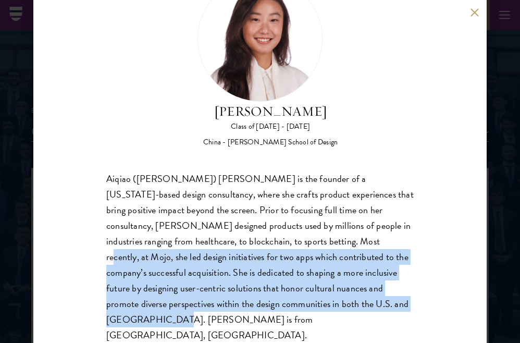
drag, startPoint x: 303, startPoint y: 303, endPoint x: 270, endPoint y: 237, distance: 73.1
click at [271, 237] on div "Aiqiao ([PERSON_NAME]) [PERSON_NAME] is the founder of a [US_STATE]-based desig…" at bounding box center [259, 257] width 307 height 172
click at [270, 237] on div "Aiqiao ([PERSON_NAME]) [PERSON_NAME] is the founder of a [US_STATE]-based desig…" at bounding box center [259, 257] width 307 height 172
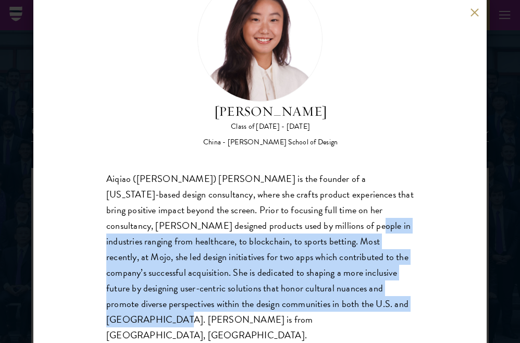
drag, startPoint x: 266, startPoint y: 227, endPoint x: 326, endPoint y: 308, distance: 100.9
click at [327, 308] on div "Aiqiao ([PERSON_NAME]) [PERSON_NAME] is the founder of a [US_STATE]-based desig…" at bounding box center [259, 257] width 307 height 172
click at [326, 308] on div "Aiqiao ([PERSON_NAME]) [PERSON_NAME] is the founder of a [US_STATE]-based desig…" at bounding box center [259, 257] width 307 height 172
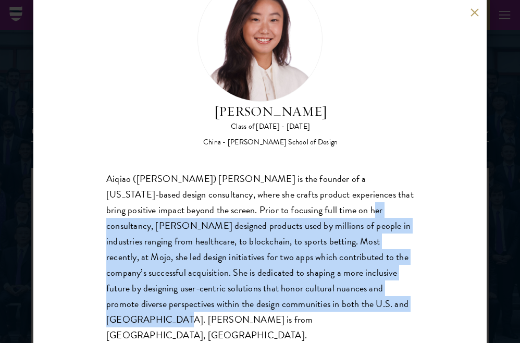
drag, startPoint x: 319, startPoint y: 310, endPoint x: 312, endPoint y: 209, distance: 101.8
click at [312, 209] on div "Aiqiao ([PERSON_NAME]) [PERSON_NAME] is the founder of a [US_STATE]-based desig…" at bounding box center [259, 257] width 307 height 172
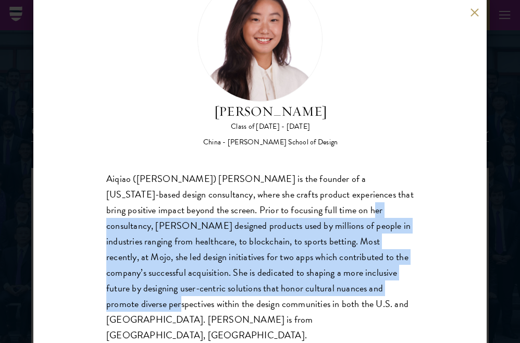
drag, startPoint x: 312, startPoint y: 210, endPoint x: 311, endPoint y: 295, distance: 84.9
click at [312, 293] on div "Aiqiao ([PERSON_NAME]) [PERSON_NAME] is the founder of a [US_STATE]-based desig…" at bounding box center [259, 257] width 307 height 172
click at [311, 295] on div "Aiqiao ([PERSON_NAME]) [PERSON_NAME] is the founder of a [US_STATE]-based desig…" at bounding box center [259, 257] width 307 height 172
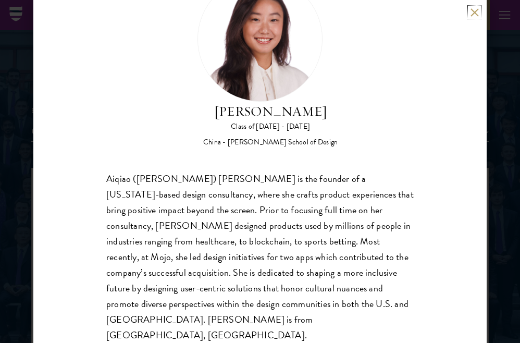
click at [474, 10] on button at bounding box center [474, 12] width 9 height 9
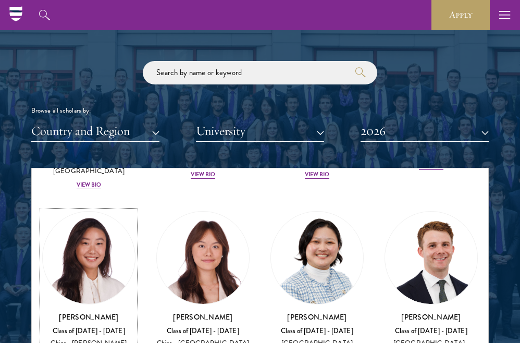
scroll to position [1179, 0]
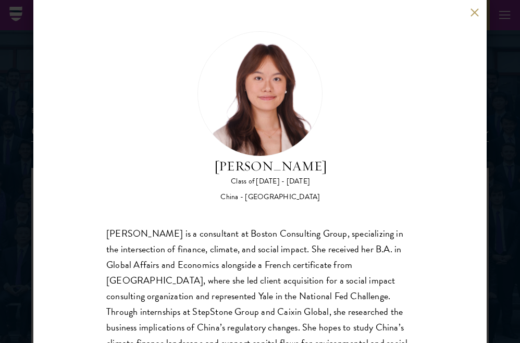
scroll to position [55, 0]
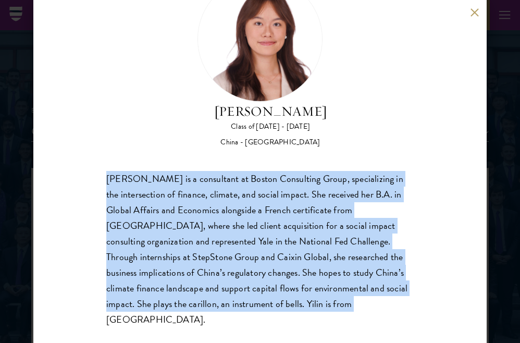
drag, startPoint x: 103, startPoint y: 181, endPoint x: 258, endPoint y: 299, distance: 194.7
click at [258, 299] on div "[PERSON_NAME] Class of [DATE] - [DATE] [GEOGRAPHIC_DATA] - [GEOGRAPHIC_DATA] [P…" at bounding box center [259, 171] width 453 height 343
click at [258, 299] on div "[PERSON_NAME] is a consultant at Boston Consulting Group, specializing in the i…" at bounding box center [259, 249] width 307 height 156
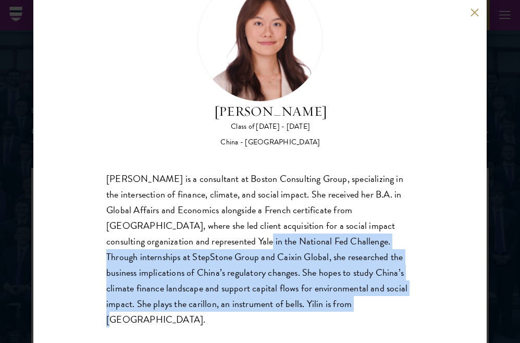
drag, startPoint x: 271, startPoint y: 299, endPoint x: 184, endPoint y: 237, distance: 106.4
click at [184, 237] on div "[PERSON_NAME] is a consultant at Boston Consulting Group, specializing in the i…" at bounding box center [259, 249] width 307 height 156
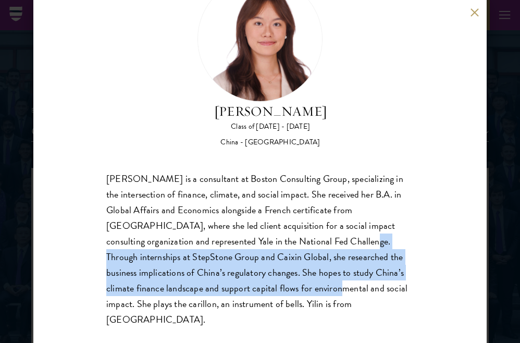
drag, startPoint x: 292, startPoint y: 240, endPoint x: 246, endPoint y: 290, distance: 68.2
click at [246, 290] on div "[PERSON_NAME] is a consultant at Boston Consulting Group, specializing in the i…" at bounding box center [259, 249] width 307 height 156
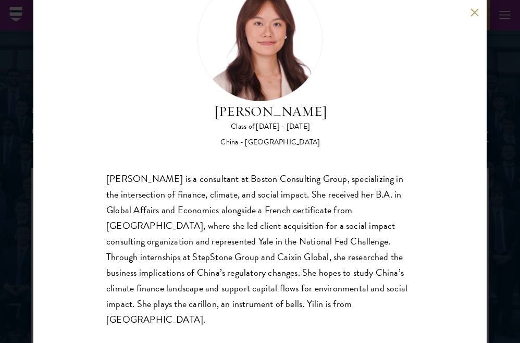
click at [263, 307] on div "[PERSON_NAME] is a consultant at Boston Consulting Group, specializing in the i…" at bounding box center [259, 249] width 307 height 156
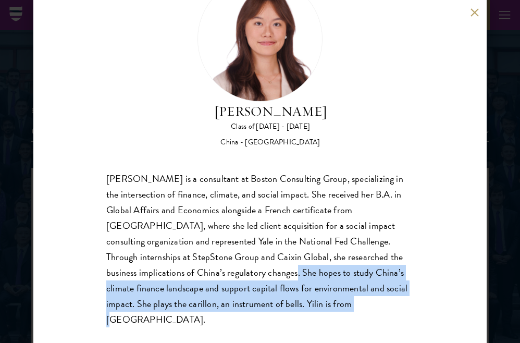
drag, startPoint x: 272, startPoint y: 307, endPoint x: 194, endPoint y: 276, distance: 83.3
click at [194, 276] on div "[PERSON_NAME] is a consultant at Boston Consulting Group, specializing in the i…" at bounding box center [259, 249] width 307 height 156
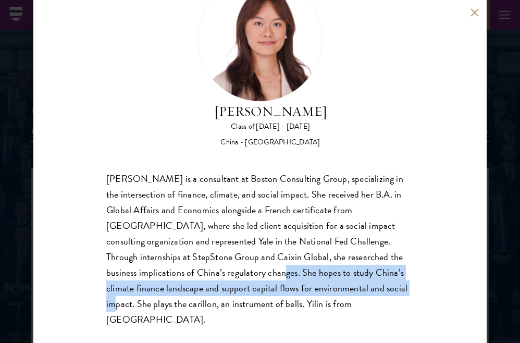
drag, startPoint x: 183, startPoint y: 269, endPoint x: 319, endPoint y: 289, distance: 137.9
click at [319, 289] on div "[PERSON_NAME] is a consultant at Boston Consulting Group, specializing in the i…" at bounding box center [259, 249] width 307 height 156
copy div "She hopes to study China’s climate finance landscape and support capital flows …"
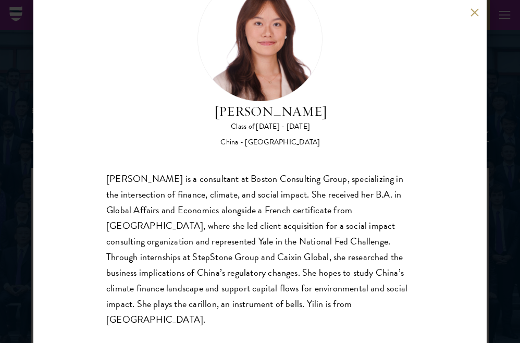
click at [499, 147] on div "[PERSON_NAME] Class of [DATE] - [DATE] [GEOGRAPHIC_DATA] - [GEOGRAPHIC_DATA] [P…" at bounding box center [260, 171] width 520 height 343
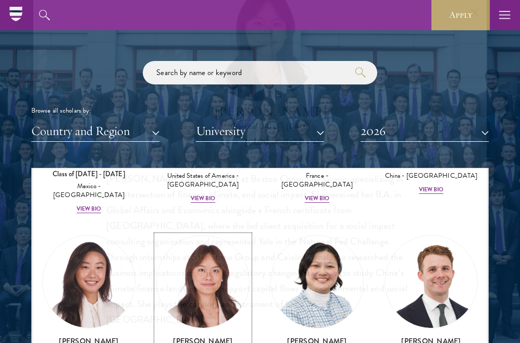
scroll to position [1360, 0]
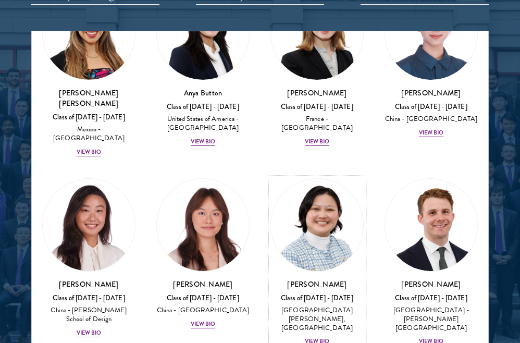
click at [322, 337] on div "View Bio" at bounding box center [317, 341] width 25 height 8
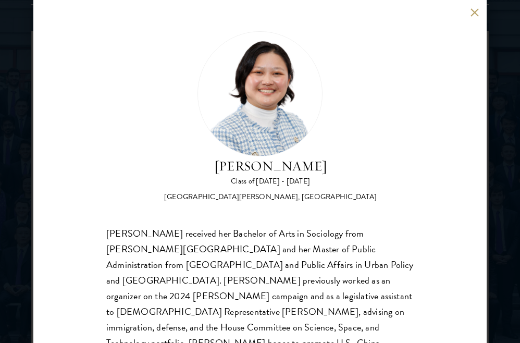
scroll to position [55, 0]
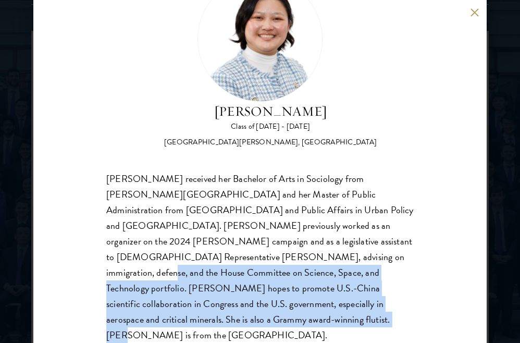
drag, startPoint x: 221, startPoint y: 262, endPoint x: 366, endPoint y: 303, distance: 149.7
click at [366, 303] on div "[PERSON_NAME] received her Bachelor of Arts in Sociology from [PERSON_NAME][GEO…" at bounding box center [259, 257] width 307 height 172
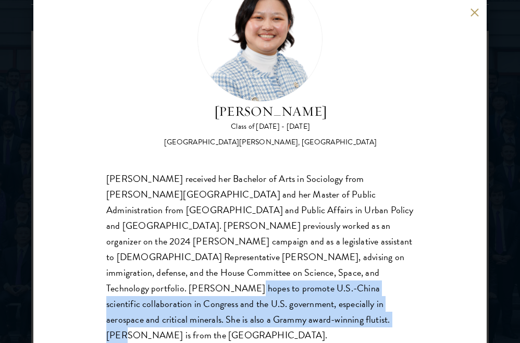
drag, startPoint x: 366, startPoint y: 299, endPoint x: 247, endPoint y: 274, distance: 121.7
click at [247, 274] on div "[PERSON_NAME] received her Bachelor of Arts in Sociology from [PERSON_NAME][GEO…" at bounding box center [259, 257] width 307 height 172
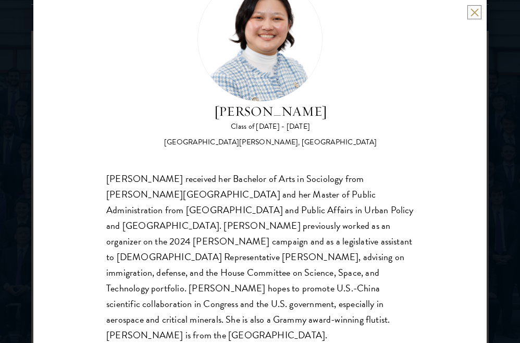
click at [470, 9] on button at bounding box center [474, 12] width 9 height 9
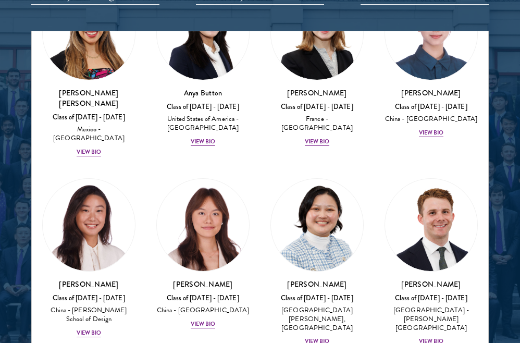
click at [424, 274] on div "[PERSON_NAME] Class of [DATE] - [DATE] [GEOGRAPHIC_DATA] - [PERSON_NAME][GEOGRA…" at bounding box center [431, 263] width 114 height 190
click at [424, 337] on div "View Bio" at bounding box center [431, 341] width 25 height 8
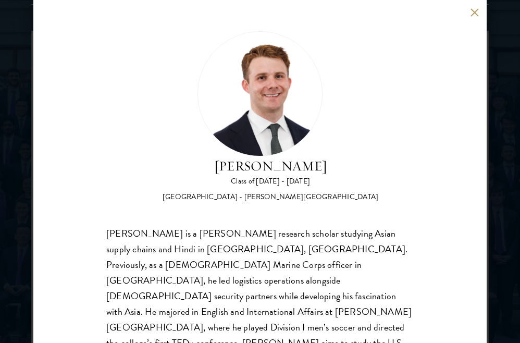
scroll to position [55, 0]
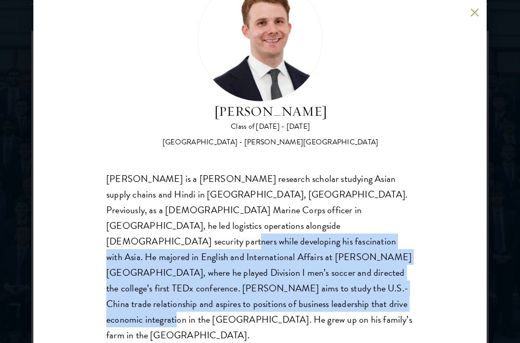
drag, startPoint x: 235, startPoint y: 224, endPoint x: 281, endPoint y: 303, distance: 91.0
click at [281, 303] on div "[PERSON_NAME] is a [PERSON_NAME] research scholar studying Asian supply chains …" at bounding box center [259, 257] width 307 height 172
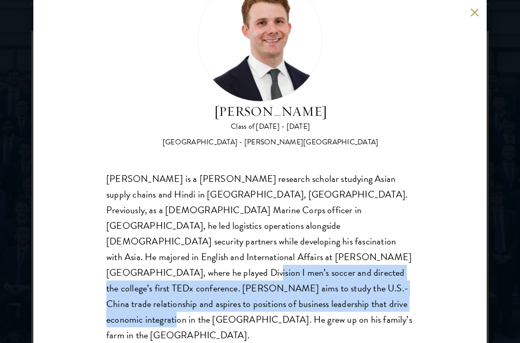
drag, startPoint x: 281, startPoint y: 303, endPoint x: 235, endPoint y: 258, distance: 64.1
click at [235, 258] on div "[PERSON_NAME] is a [PERSON_NAME] research scholar studying Asian supply chains …" at bounding box center [259, 257] width 307 height 172
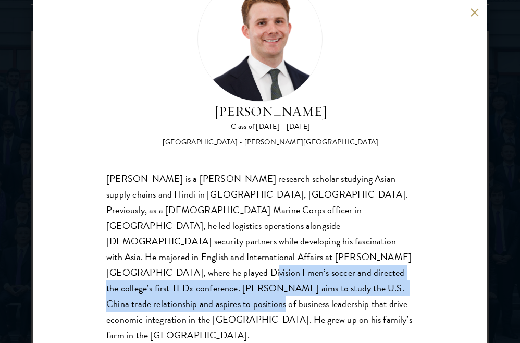
drag, startPoint x: 228, startPoint y: 257, endPoint x: 222, endPoint y: 288, distance: 31.8
click at [222, 289] on div "[PERSON_NAME] is a [PERSON_NAME] research scholar studying Asian supply chains …" at bounding box center [259, 257] width 307 height 172
copy div "[PERSON_NAME] aims to study the U.S.-China trade relationship and aspires to po…"
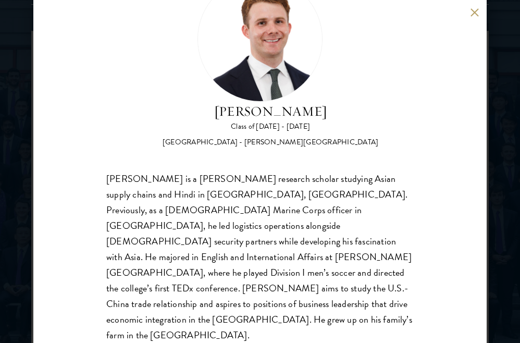
click at [473, 17] on div "[PERSON_NAME] Class of [DATE] - [DATE] [GEOGRAPHIC_DATA] - [PERSON_NAME][GEOGRA…" at bounding box center [259, 171] width 453 height 343
click at [476, 9] on button at bounding box center [474, 12] width 9 height 9
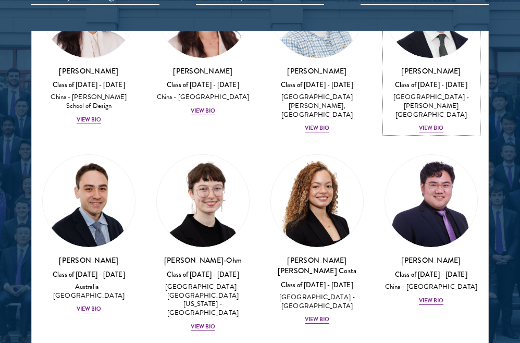
scroll to position [1320, 0]
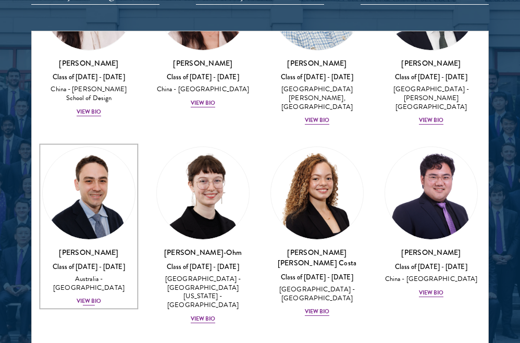
click at [95, 297] on div "View Bio" at bounding box center [89, 301] width 25 height 8
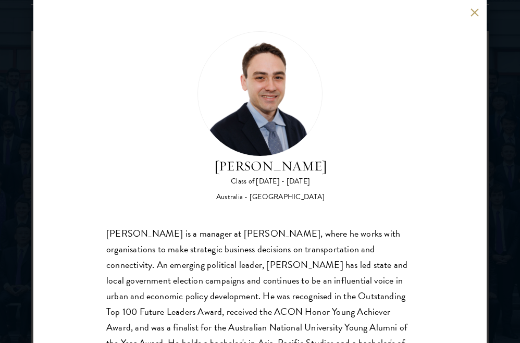
scroll to position [55, 0]
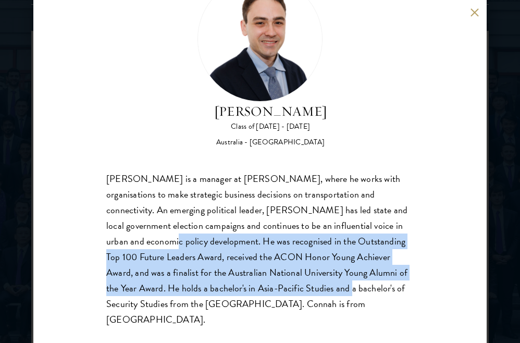
drag, startPoint x: 99, startPoint y: 235, endPoint x: 280, endPoint y: 285, distance: 187.0
click at [280, 285] on div "[PERSON_NAME] Class of [DATE] - [DATE] [GEOGRAPHIC_DATA] - [GEOGRAPHIC_DATA] [P…" at bounding box center [259, 171] width 453 height 343
click at [280, 285] on div "[PERSON_NAME] is a manager at [PERSON_NAME], where he works with organisations …" at bounding box center [259, 249] width 307 height 156
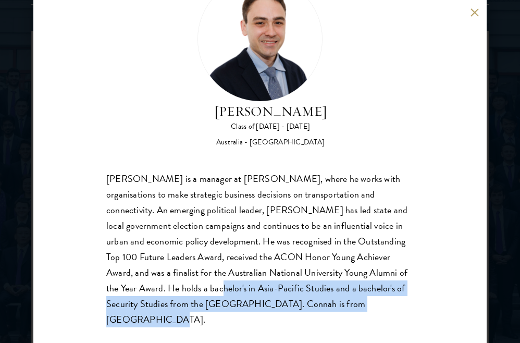
drag, startPoint x: 147, startPoint y: 292, endPoint x: 322, endPoint y: 307, distance: 176.1
click at [322, 307] on div "[PERSON_NAME] is a manager at [PERSON_NAME], where he works with organisations …" at bounding box center [259, 249] width 307 height 156
click at [321, 307] on div "[PERSON_NAME] is a manager at [PERSON_NAME], where he works with organisations …" at bounding box center [259, 249] width 307 height 156
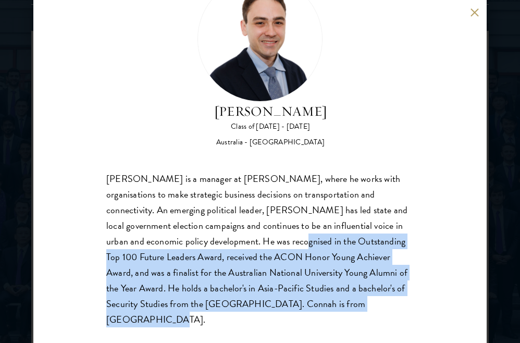
drag, startPoint x: 321, startPoint y: 307, endPoint x: 235, endPoint y: 246, distance: 105.3
click at [235, 246] on div "[PERSON_NAME] is a manager at [PERSON_NAME], where he works with organisations …" at bounding box center [259, 249] width 307 height 156
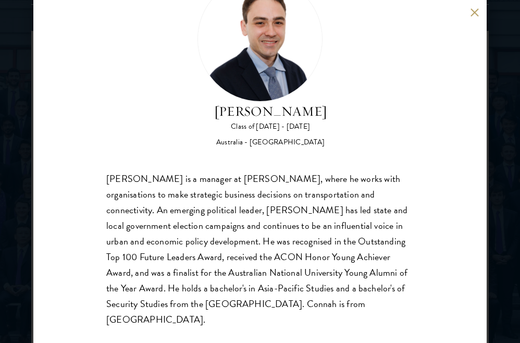
drag, startPoint x: 507, startPoint y: 161, endPoint x: 503, endPoint y: 155, distance: 7.7
click at [507, 161] on div "[PERSON_NAME] Class of [DATE] - [DATE] [GEOGRAPHIC_DATA] - [GEOGRAPHIC_DATA] [P…" at bounding box center [260, 171] width 520 height 343
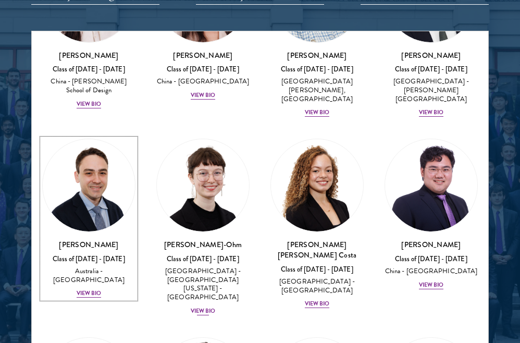
scroll to position [1342, 0]
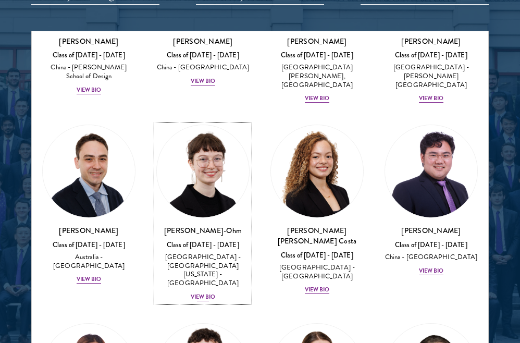
click at [203, 293] on div "View Bio" at bounding box center [203, 297] width 25 height 8
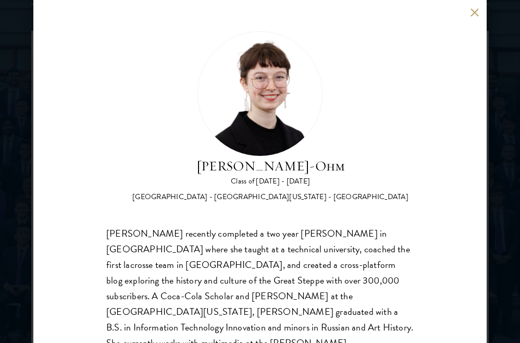
scroll to position [55, 0]
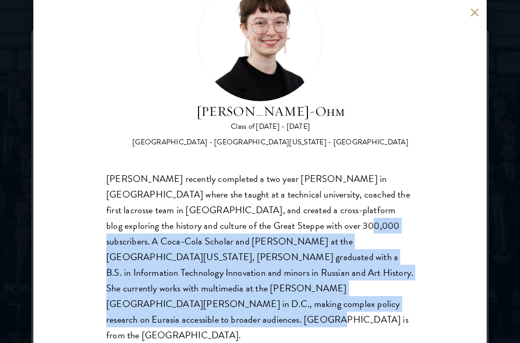
drag, startPoint x: 256, startPoint y: 232, endPoint x: 249, endPoint y: 301, distance: 69.5
click at [249, 301] on div "[PERSON_NAME] recently completed a two year [PERSON_NAME] in [GEOGRAPHIC_DATA] …" at bounding box center [259, 257] width 307 height 172
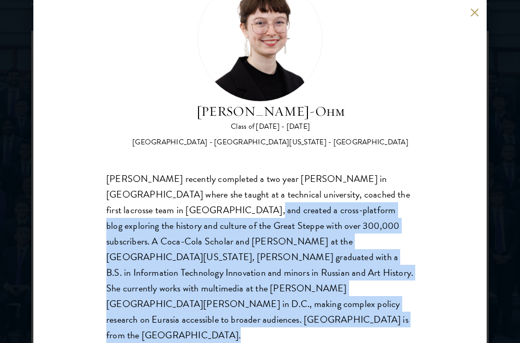
drag, startPoint x: 249, startPoint y: 301, endPoint x: 188, endPoint y: 205, distance: 114.4
click at [188, 205] on div "[PERSON_NAME] recently completed a two year [PERSON_NAME] in [GEOGRAPHIC_DATA] …" at bounding box center [259, 257] width 307 height 172
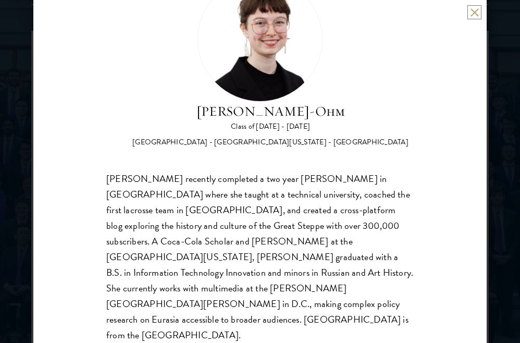
click at [473, 11] on button at bounding box center [474, 12] width 9 height 9
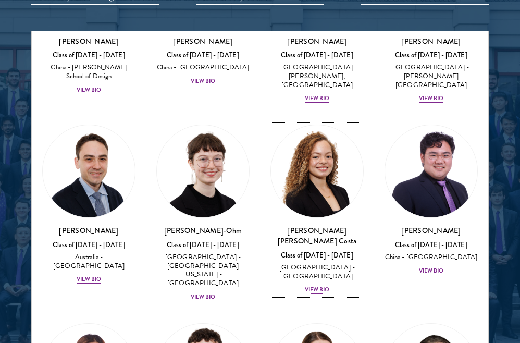
click at [320, 285] on div "View Bio" at bounding box center [317, 289] width 25 height 8
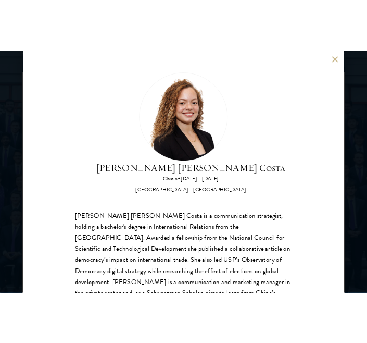
scroll to position [70, 0]
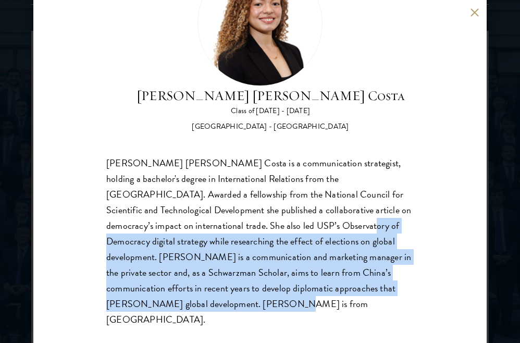
drag, startPoint x: 275, startPoint y: 226, endPoint x: 280, endPoint y: 300, distance: 74.1
click at [280, 300] on div "[PERSON_NAME] [PERSON_NAME] Costa is a communication strategist, holding a bach…" at bounding box center [259, 241] width 307 height 172
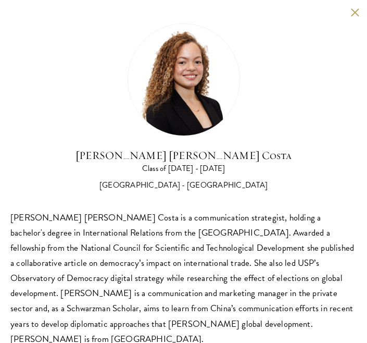
scroll to position [11, 0]
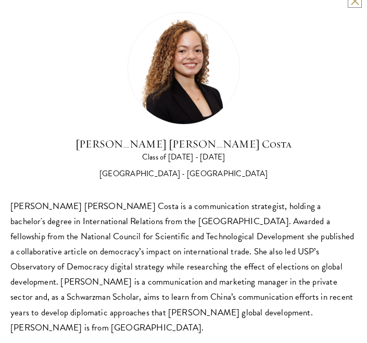
click at [353, 1] on button at bounding box center [354, 0] width 9 height 9
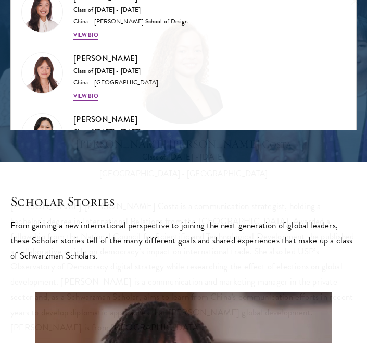
scroll to position [1163, 0]
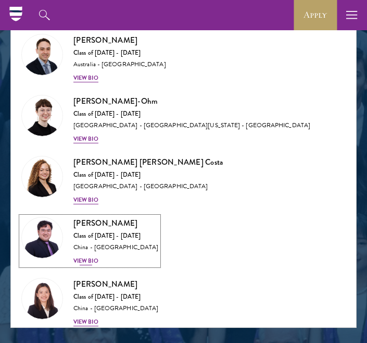
click at [89, 257] on div "View Bio" at bounding box center [85, 261] width 25 height 8
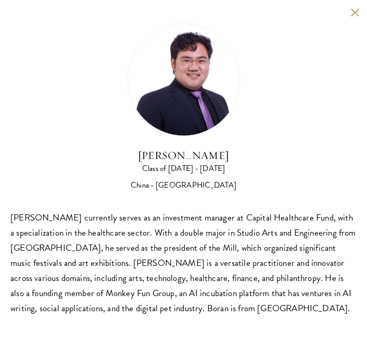
scroll to position [1214, 0]
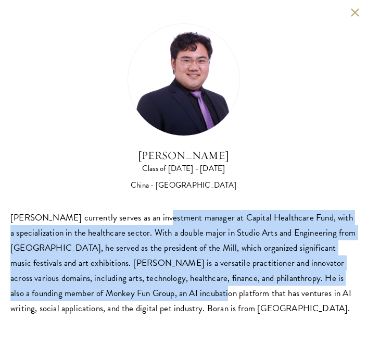
drag, startPoint x: 152, startPoint y: 213, endPoint x: 150, endPoint y: 293, distance: 80.2
click at [150, 293] on div "[PERSON_NAME] currently serves as an investment manager at Capital Healthcare F…" at bounding box center [183, 263] width 346 height 106
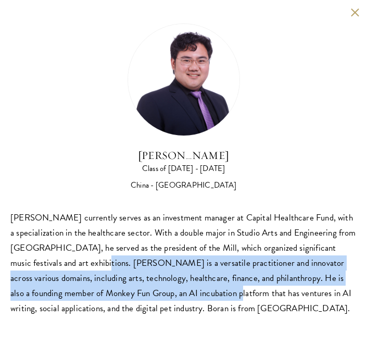
drag, startPoint x: 77, startPoint y: 269, endPoint x: 166, endPoint y: 299, distance: 94.0
click at [166, 299] on div "[PERSON_NAME] currently serves as an investment manager at Capital Healthcare F…" at bounding box center [183, 263] width 346 height 106
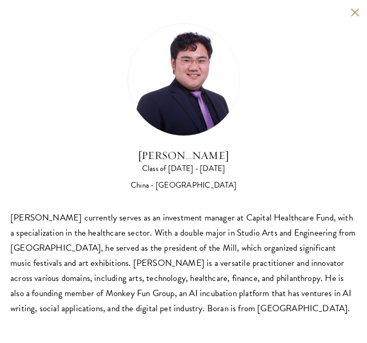
click at [356, 7] on div "[PERSON_NAME] Class of [DATE] - [DATE] [GEOGRAPHIC_DATA] - [GEOGRAPHIC_DATA] [P…" at bounding box center [183, 170] width 367 height 340
click at [356, 10] on button at bounding box center [354, 12] width 9 height 9
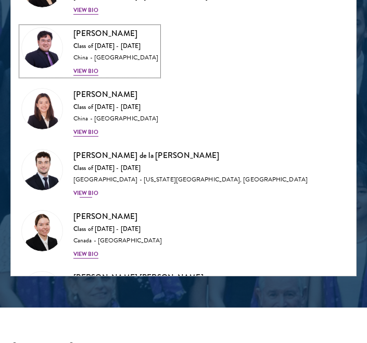
scroll to position [1887, 0]
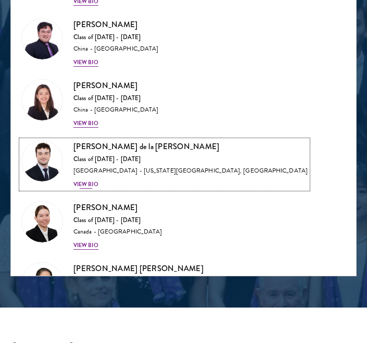
click at [93, 180] on div "View Bio" at bounding box center [85, 184] width 25 height 8
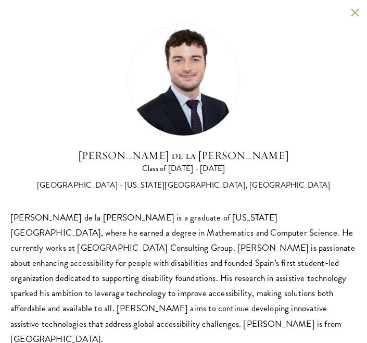
scroll to position [1288, 0]
click at [354, 4] on div "[PERSON_NAME] de la [PERSON_NAME] Class of [DATE] - [DATE] [GEOGRAPHIC_DATA] - …" at bounding box center [183, 185] width 367 height 370
click at [352, 8] on button at bounding box center [354, 12] width 9 height 9
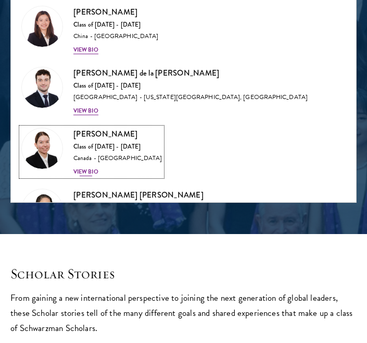
click at [81, 158] on div "[PERSON_NAME] Class of [DATE] - [DATE] [GEOGRAPHIC_DATA] - [GEOGRAPHIC_DATA] Vi…" at bounding box center [117, 152] width 89 height 48
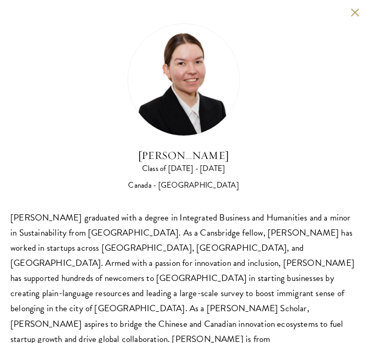
scroll to position [1339, 0]
click at [354, 9] on button at bounding box center [354, 12] width 9 height 9
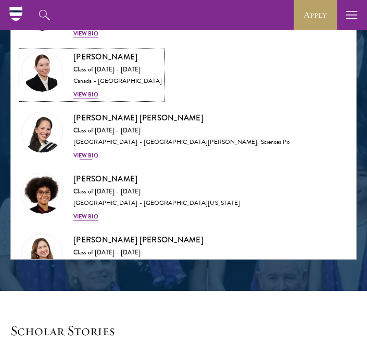
scroll to position [2023, 0]
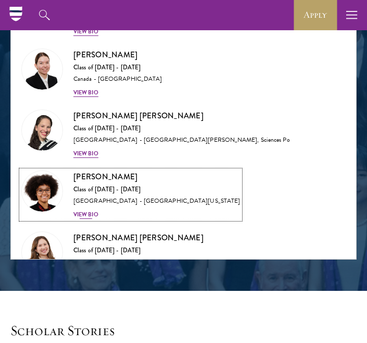
click at [92, 210] on div "View Bio" at bounding box center [85, 214] width 25 height 8
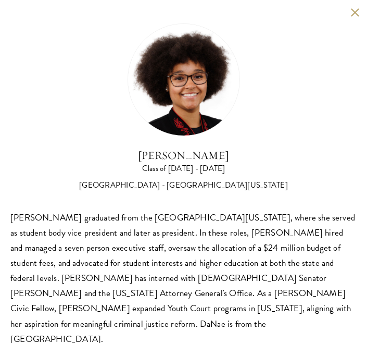
scroll to position [1247, 0]
click at [356, 11] on button at bounding box center [354, 12] width 9 height 9
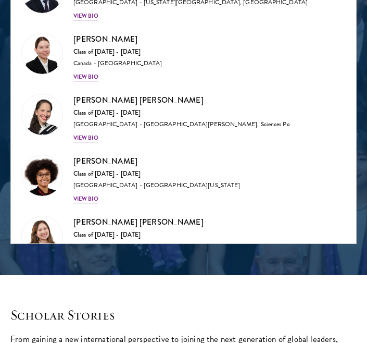
scroll to position [2123, 0]
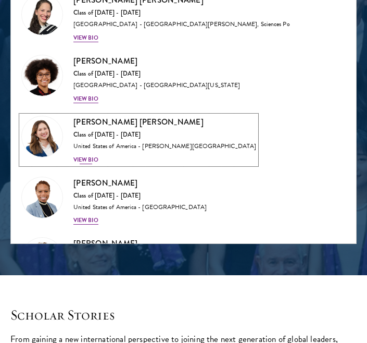
click at [90, 156] on div "View Bio" at bounding box center [85, 160] width 25 height 8
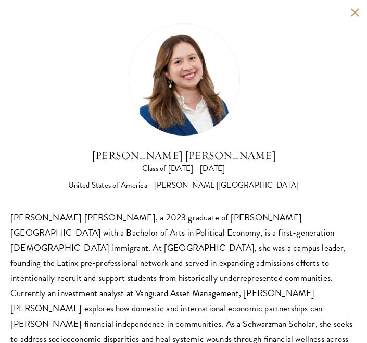
scroll to position [27, 0]
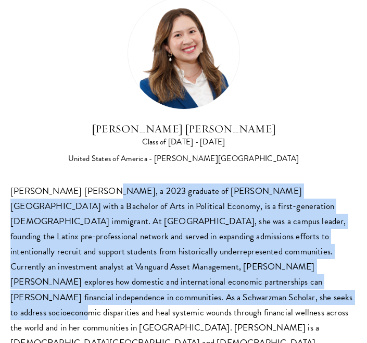
drag, startPoint x: 91, startPoint y: 191, endPoint x: 117, endPoint y: 298, distance: 110.8
click at [117, 298] on div "[PERSON_NAME] [PERSON_NAME], a 2023 graduate of [PERSON_NAME][GEOGRAPHIC_DATA] …" at bounding box center [183, 266] width 346 height 167
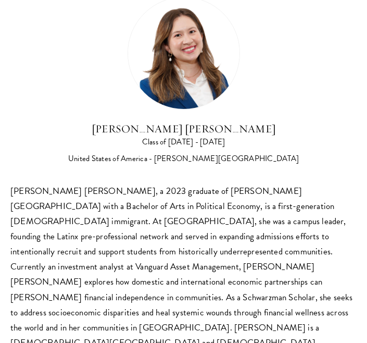
scroll to position [0, 0]
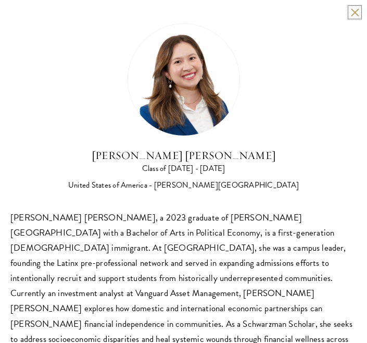
click at [353, 12] on button at bounding box center [354, 12] width 9 height 9
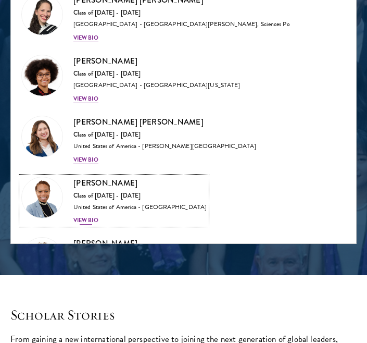
click at [84, 216] on div "View Bio" at bounding box center [85, 220] width 25 height 8
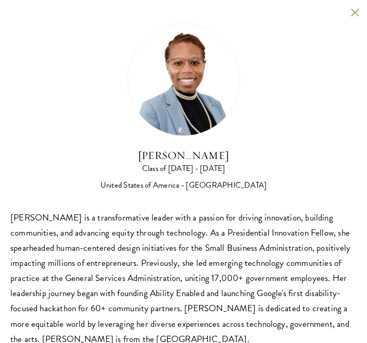
scroll to position [27, 0]
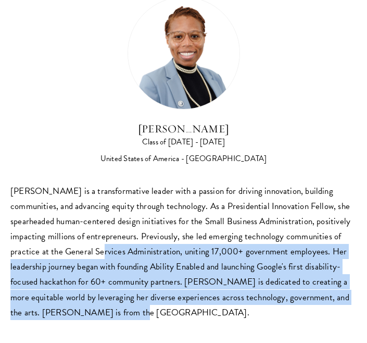
drag, startPoint x: 104, startPoint y: 252, endPoint x: 107, endPoint y: 317, distance: 65.2
click at [107, 317] on div "[PERSON_NAME] is a transformative leader with a passion for driving innovation,…" at bounding box center [183, 251] width 346 height 136
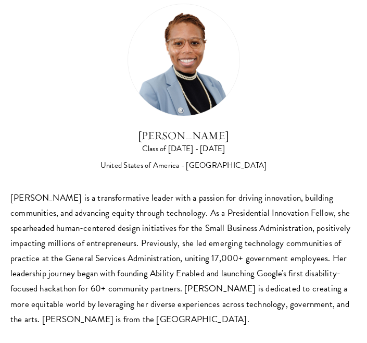
scroll to position [20, 0]
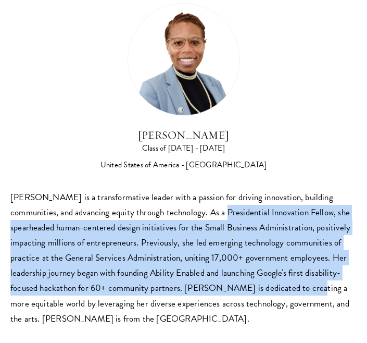
drag, startPoint x: 228, startPoint y: 214, endPoint x: 302, endPoint y: 288, distance: 104.9
click at [302, 288] on div "[PERSON_NAME] is a transformative leader with a passion for driving innovation,…" at bounding box center [183, 258] width 346 height 136
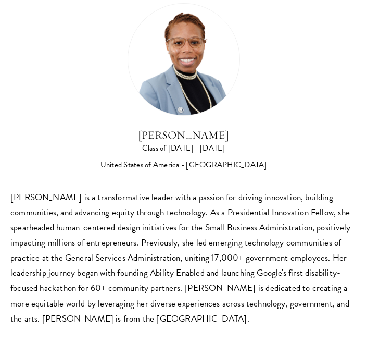
scroll to position [0, 0]
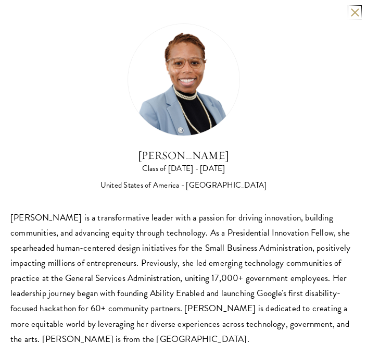
click at [353, 11] on button at bounding box center [354, 12] width 9 height 9
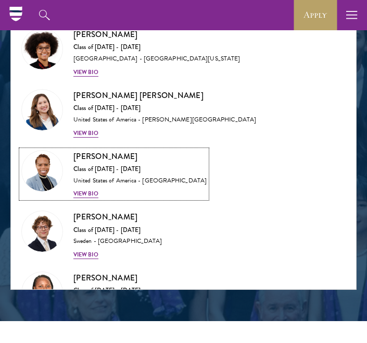
scroll to position [1200, 0]
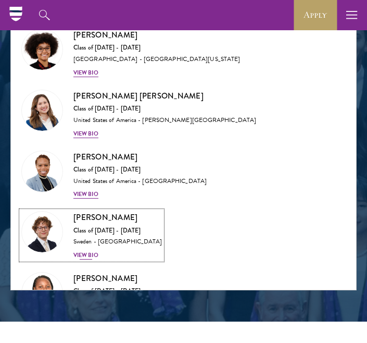
click at [93, 251] on div "View Bio" at bounding box center [85, 255] width 25 height 8
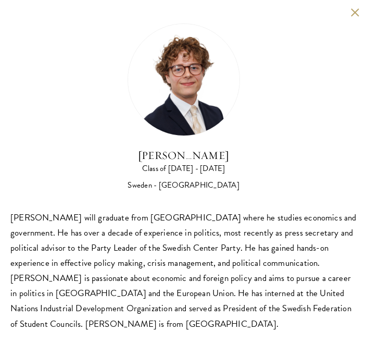
scroll to position [1225, 0]
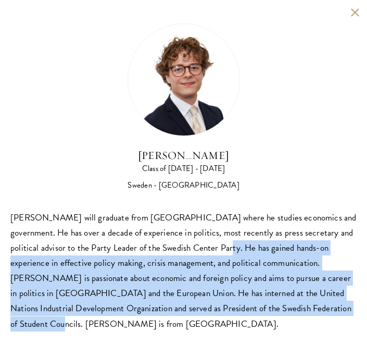
drag, startPoint x: 180, startPoint y: 249, endPoint x: 262, endPoint y: 314, distance: 104.6
click at [263, 314] on div "[PERSON_NAME] will graduate from [GEOGRAPHIC_DATA] where he studies economics a…" at bounding box center [183, 270] width 346 height 121
click at [262, 314] on div "[PERSON_NAME] will graduate from [GEOGRAPHIC_DATA] where he studies economics a…" at bounding box center [183, 270] width 346 height 121
drag, startPoint x: 262, startPoint y: 309, endPoint x: 175, endPoint y: 253, distance: 103.4
click at [175, 253] on div "[PERSON_NAME] will graduate from [GEOGRAPHIC_DATA] where he studies economics a…" at bounding box center [183, 270] width 346 height 121
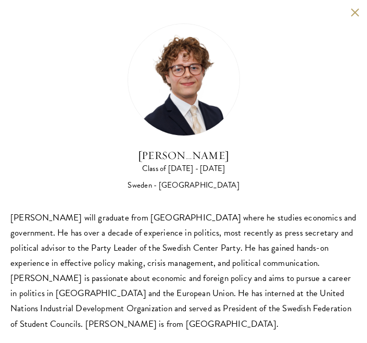
click at [180, 252] on div "[PERSON_NAME] will graduate from [GEOGRAPHIC_DATA] where he studies economics a…" at bounding box center [183, 270] width 346 height 121
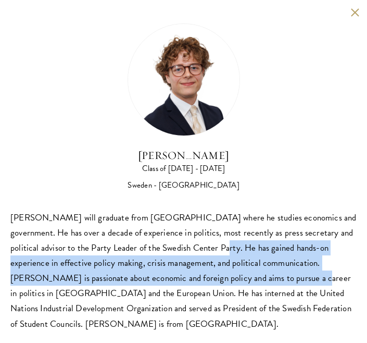
drag, startPoint x: 178, startPoint y: 248, endPoint x: 200, endPoint y: 275, distance: 34.8
click at [200, 275] on div "[PERSON_NAME] will graduate from [GEOGRAPHIC_DATA] where he studies economics a…" at bounding box center [183, 270] width 346 height 121
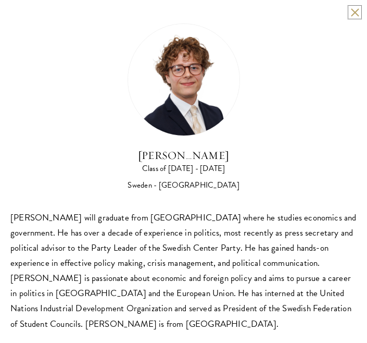
click at [355, 15] on button at bounding box center [354, 12] width 9 height 9
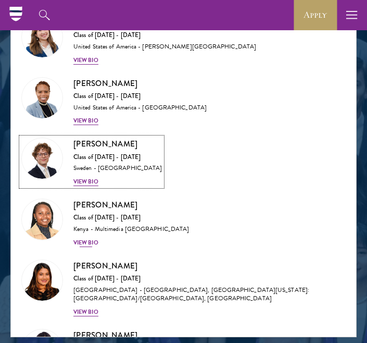
scroll to position [2319, 0]
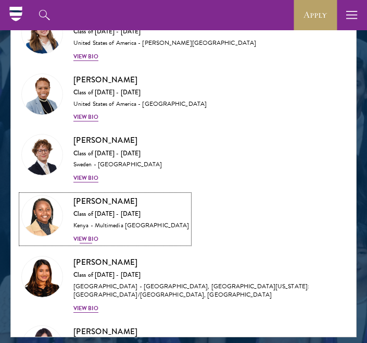
click at [87, 235] on div "View Bio" at bounding box center [85, 239] width 25 height 8
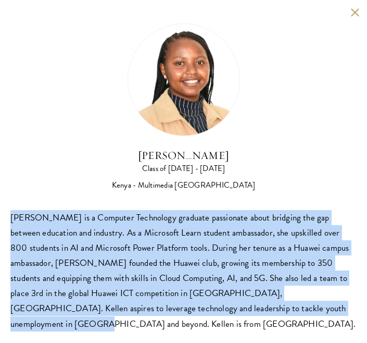
drag, startPoint x: 6, startPoint y: 214, endPoint x: 301, endPoint y: 313, distance: 311.4
click at [301, 313] on div "[PERSON_NAME] Class of [DATE] - [DATE] [GEOGRAPHIC_DATA] - Multimedia [GEOGRAPH…" at bounding box center [183, 177] width 367 height 355
click at [301, 313] on div "[PERSON_NAME] is a Computer Technology graduate passionate about bridging the g…" at bounding box center [183, 270] width 346 height 121
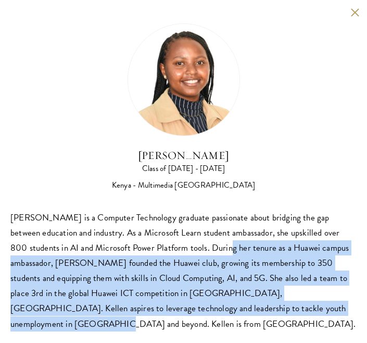
drag, startPoint x: 311, startPoint y: 315, endPoint x: 213, endPoint y: 252, distance: 116.4
click at [213, 252] on div "[PERSON_NAME] is a Computer Technology graduate passionate about bridging the g…" at bounding box center [183, 270] width 346 height 121
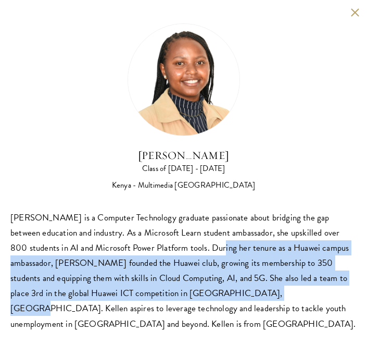
drag, startPoint x: 205, startPoint y: 244, endPoint x: 247, endPoint y: 302, distance: 71.2
click at [247, 301] on div "[PERSON_NAME] is a Computer Technology graduate passionate about bridging the g…" at bounding box center [183, 270] width 346 height 121
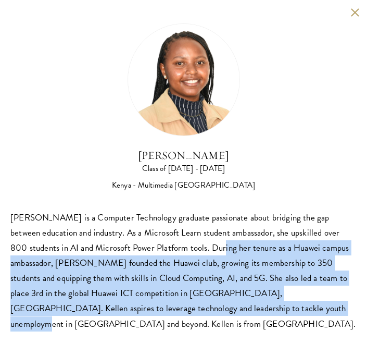
click at [247, 302] on div "[PERSON_NAME] is a Computer Technology graduate passionate about bridging the g…" at bounding box center [183, 270] width 346 height 121
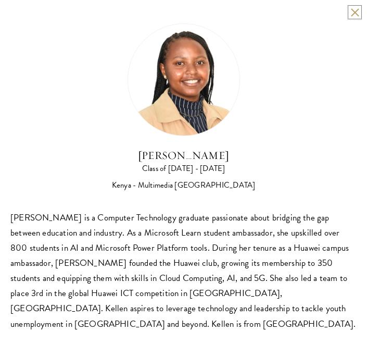
click at [350, 16] on button at bounding box center [354, 12] width 9 height 9
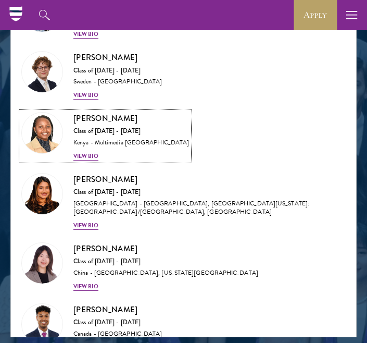
scroll to position [2404, 0]
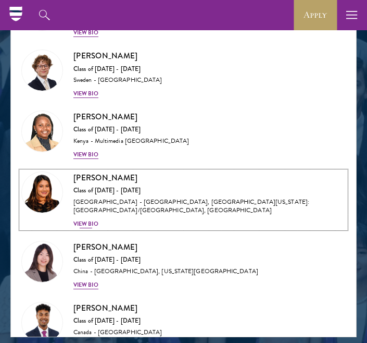
click at [89, 220] on div "View Bio" at bounding box center [85, 224] width 25 height 8
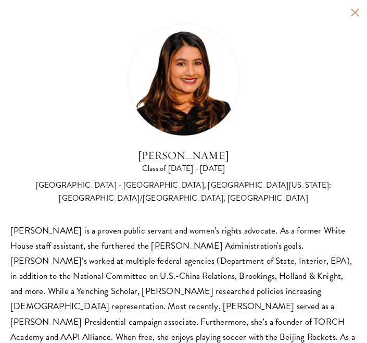
scroll to position [40, 0]
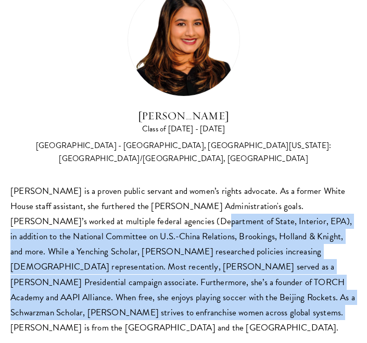
drag, startPoint x: 105, startPoint y: 217, endPoint x: 105, endPoint y: 309, distance: 92.2
click at [105, 309] on div "[PERSON_NAME] is a proven public servant and women’s rights advocate. As a form…" at bounding box center [183, 259] width 346 height 152
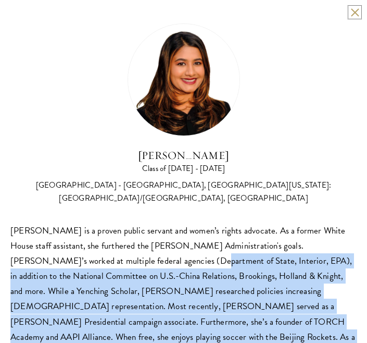
click at [354, 8] on button at bounding box center [354, 12] width 9 height 9
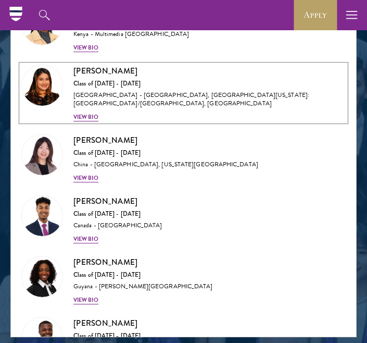
scroll to position [2575, 0]
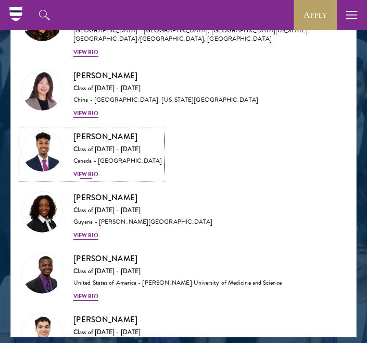
click at [90, 170] on div "View Bio" at bounding box center [85, 174] width 25 height 8
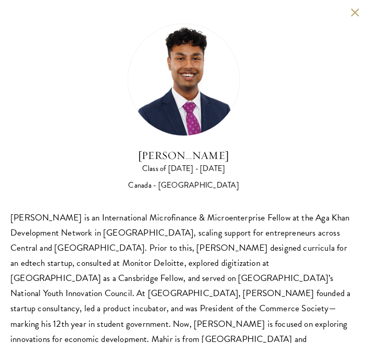
click at [349, 12] on div "[PERSON_NAME] Class of [DATE] - [DATE] [GEOGRAPHIC_DATA] - [GEOGRAPHIC_DATA] [P…" at bounding box center [183, 192] width 367 height 385
click at [352, 12] on button at bounding box center [354, 12] width 9 height 9
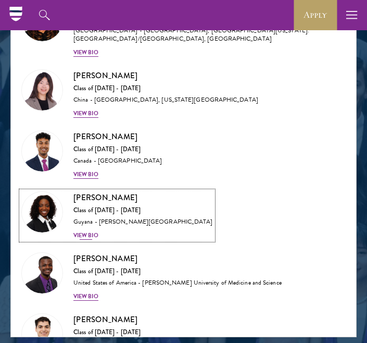
click at [86, 231] on div "View Bio" at bounding box center [85, 235] width 25 height 8
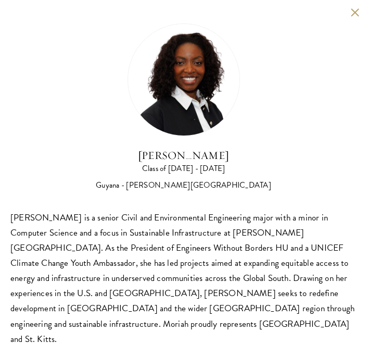
click at [351, 11] on button at bounding box center [354, 12] width 9 height 9
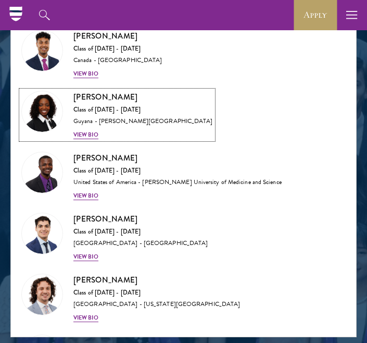
scroll to position [2676, 0]
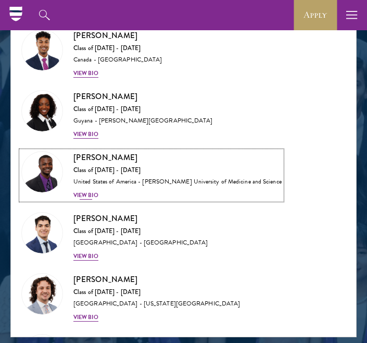
click at [90, 191] on div "View Bio" at bounding box center [85, 195] width 25 height 8
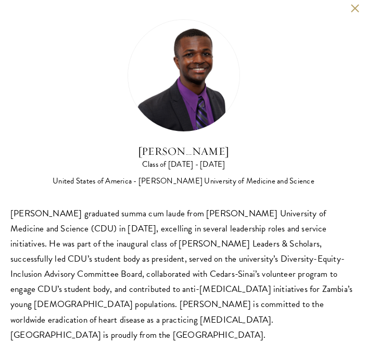
scroll to position [1, 0]
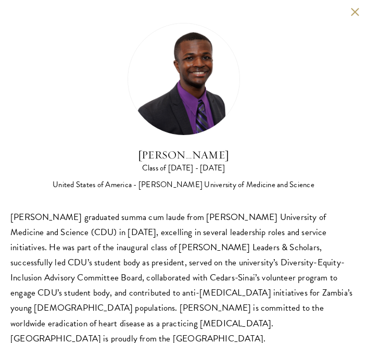
click at [352, 9] on button at bounding box center [354, 11] width 9 height 9
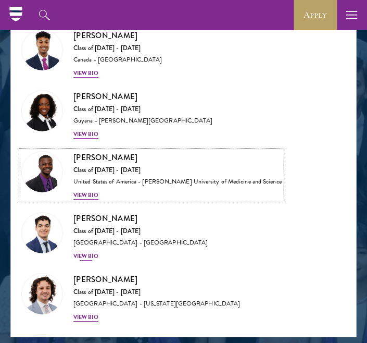
scroll to position [2738, 0]
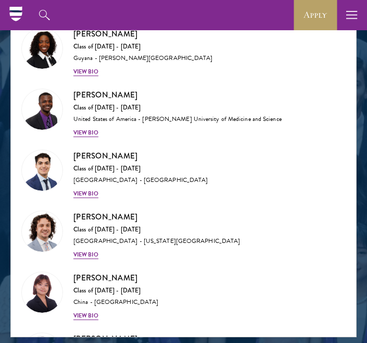
click at [84, 189] on div "[PERSON_NAME] Class of [DATE] - [DATE] [GEOGRAPHIC_DATA] - [GEOGRAPHIC_DATA] Vi…" at bounding box center [183, 173] width 345 height 61
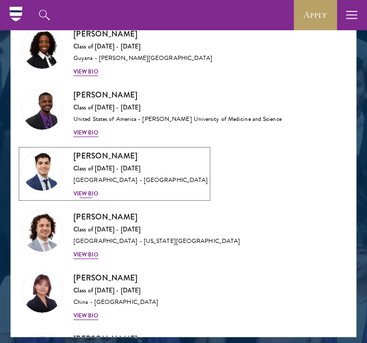
click at [84, 190] on div "View Bio" at bounding box center [85, 194] width 25 height 8
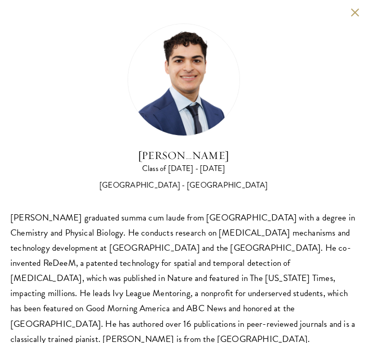
scroll to position [11, 0]
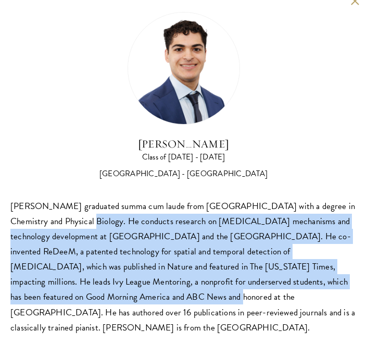
drag, startPoint x: 79, startPoint y: 218, endPoint x: 92, endPoint y: 293, distance: 76.6
click at [92, 293] on div "[PERSON_NAME] graduated summa cum laude from [GEOGRAPHIC_DATA] with a degree in…" at bounding box center [183, 266] width 346 height 136
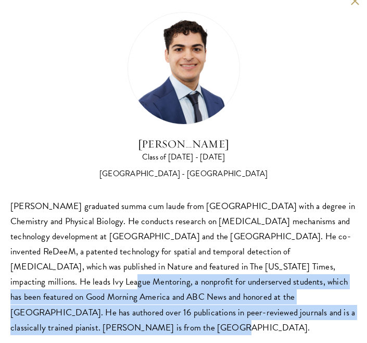
drag, startPoint x: 314, startPoint y: 267, endPoint x: 325, endPoint y: 305, distance: 40.2
click at [325, 305] on div "[PERSON_NAME] graduated summa cum laude from [GEOGRAPHIC_DATA] with a degree in…" at bounding box center [183, 266] width 346 height 136
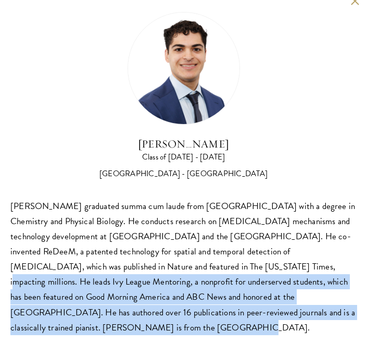
drag, startPoint x: 350, startPoint y: 318, endPoint x: 190, endPoint y: 250, distance: 173.4
click at [191, 252] on div "[PERSON_NAME] graduated summa cum laude from [GEOGRAPHIC_DATA] with a degree in…" at bounding box center [183, 266] width 346 height 136
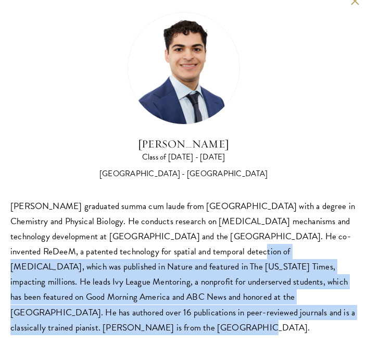
click at [190, 250] on div "[PERSON_NAME] graduated summa cum laude from [GEOGRAPHIC_DATA] with a degree in…" at bounding box center [183, 266] width 346 height 136
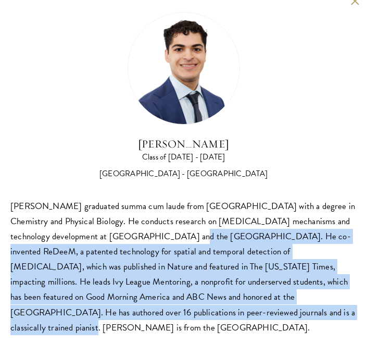
drag, startPoint x: 205, startPoint y: 317, endPoint x: 167, endPoint y: 242, distance: 84.8
click at [167, 242] on div "[PERSON_NAME] graduated summa cum laude from [GEOGRAPHIC_DATA] with a degree in…" at bounding box center [183, 266] width 346 height 136
drag, startPoint x: 246, startPoint y: 145, endPoint x: 123, endPoint y: 147, distance: 122.9
click at [123, 147] on h2 "[PERSON_NAME]" at bounding box center [183, 143] width 346 height 13
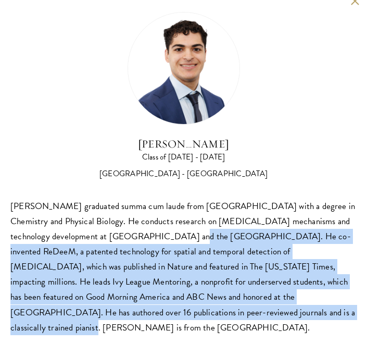
copy h2 "[PERSON_NAME]"
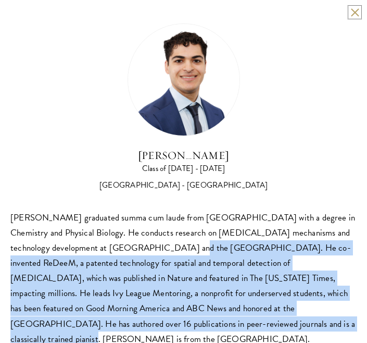
click at [354, 8] on button at bounding box center [354, 12] width 9 height 9
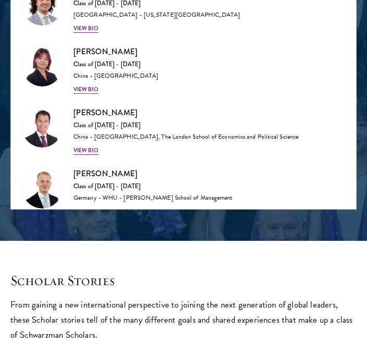
scroll to position [2838, 0]
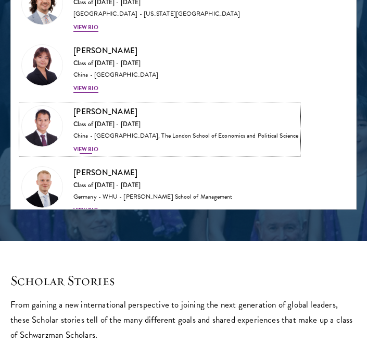
click at [87, 145] on div "View Bio" at bounding box center [85, 149] width 25 height 8
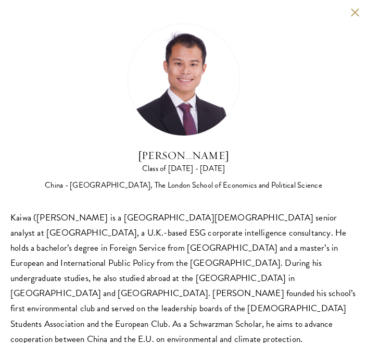
scroll to position [11, 0]
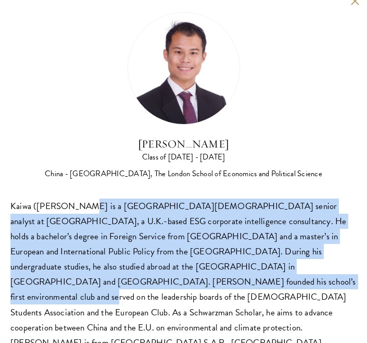
drag, startPoint x: 78, startPoint y: 211, endPoint x: 113, endPoint y: 289, distance: 85.8
click at [113, 289] on div "Kaiwa ([PERSON_NAME] is a [GEOGRAPHIC_DATA][DEMOGRAPHIC_DATA] senior analyst at…" at bounding box center [183, 274] width 346 height 152
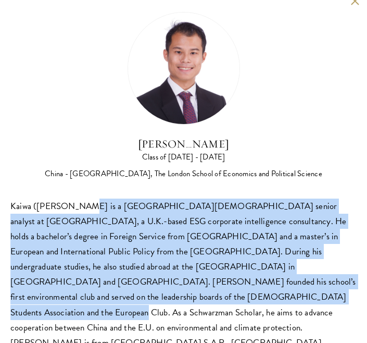
click at [113, 289] on div "Kaiwa ([PERSON_NAME] is a [GEOGRAPHIC_DATA][DEMOGRAPHIC_DATA] senior analyst at…" at bounding box center [183, 274] width 346 height 152
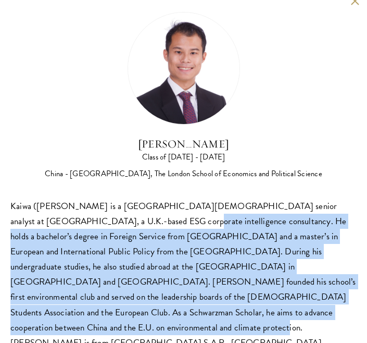
drag, startPoint x: 102, startPoint y: 218, endPoint x: 283, endPoint y: 307, distance: 201.4
click at [283, 307] on div "Kaiwa ([PERSON_NAME] is a [GEOGRAPHIC_DATA][DEMOGRAPHIC_DATA] senior analyst at…" at bounding box center [183, 274] width 346 height 152
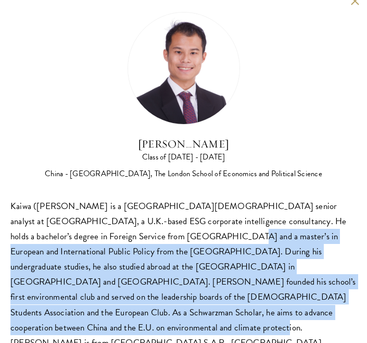
drag, startPoint x: 283, startPoint y: 307, endPoint x: 136, endPoint y: 242, distance: 160.4
click at [136, 242] on div "Kaiwa ([PERSON_NAME] is a [GEOGRAPHIC_DATA][DEMOGRAPHIC_DATA] senior analyst at…" at bounding box center [183, 274] width 346 height 152
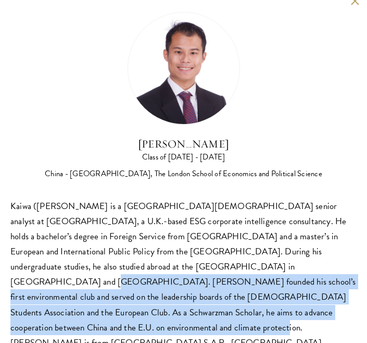
drag, startPoint x: 163, startPoint y: 263, endPoint x: 291, endPoint y: 310, distance: 136.4
click at [292, 310] on div "Kaiwa ([PERSON_NAME] is a [GEOGRAPHIC_DATA][DEMOGRAPHIC_DATA] senior analyst at…" at bounding box center [183, 274] width 346 height 152
click at [291, 310] on div "Kaiwa ([PERSON_NAME] is a [GEOGRAPHIC_DATA][DEMOGRAPHIC_DATA] senior analyst at…" at bounding box center [183, 274] width 346 height 152
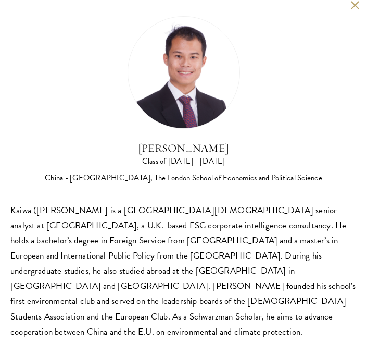
scroll to position [0, 0]
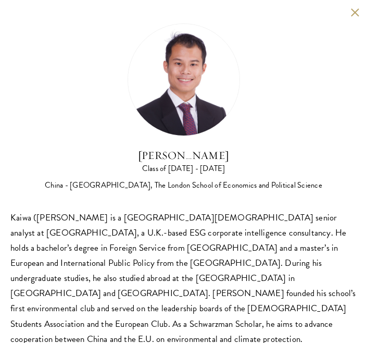
click at [353, 17] on div "[PERSON_NAME] Class of [DATE] - [DATE] [GEOGRAPHIC_DATA] - [GEOGRAPHIC_DATA], T…" at bounding box center [183, 192] width 367 height 385
click at [353, 10] on button at bounding box center [354, 12] width 9 height 9
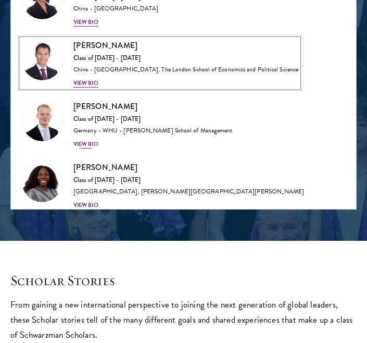
scroll to position [2905, 0]
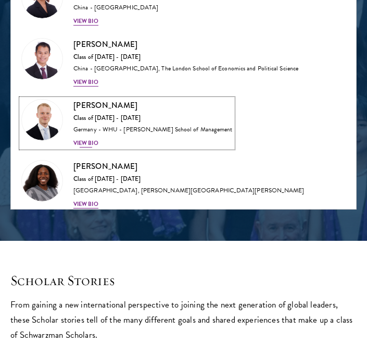
click at [89, 139] on div "View Bio" at bounding box center [85, 143] width 25 height 8
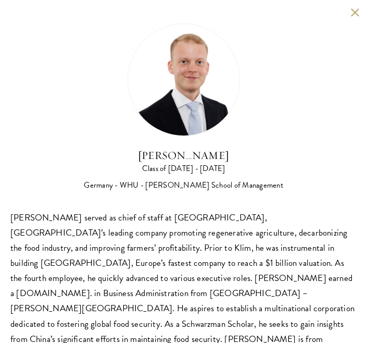
scroll to position [11, 0]
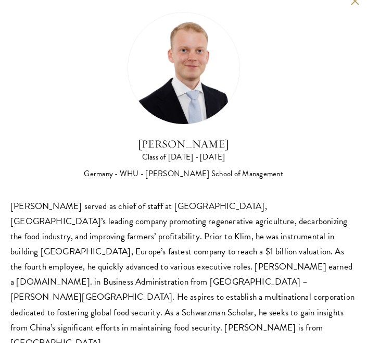
click at [349, 8] on div "[PERSON_NAME] Class of [DATE] - [DATE] [GEOGRAPHIC_DATA] - [GEOGRAPHIC_DATA] - …" at bounding box center [183, 181] width 367 height 385
click at [351, 7] on div "[PERSON_NAME] Class of [DATE] - [DATE] [GEOGRAPHIC_DATA] - [GEOGRAPHIC_DATA] - …" at bounding box center [183, 181] width 367 height 385
click at [351, 6] on div "[PERSON_NAME] Class of [DATE] - [DATE] [GEOGRAPHIC_DATA] - [GEOGRAPHIC_DATA] - …" at bounding box center [183, 181] width 367 height 385
click at [352, 2] on button at bounding box center [354, 0] width 9 height 9
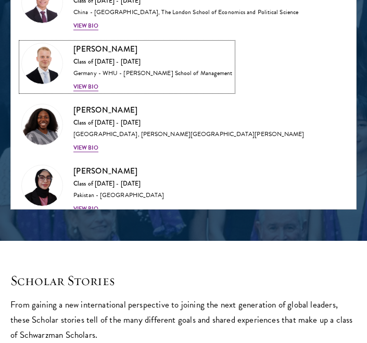
scroll to position [2968, 0]
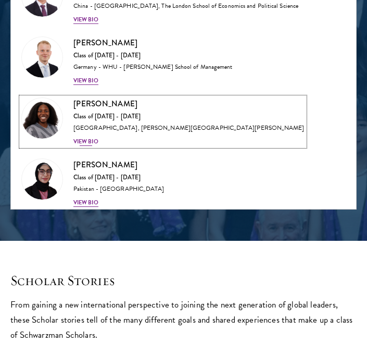
click at [87, 137] on div "View Bio" at bounding box center [85, 141] width 25 height 8
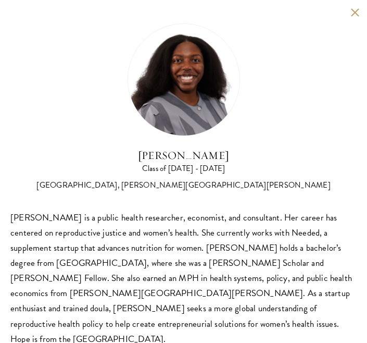
scroll to position [1310, 0]
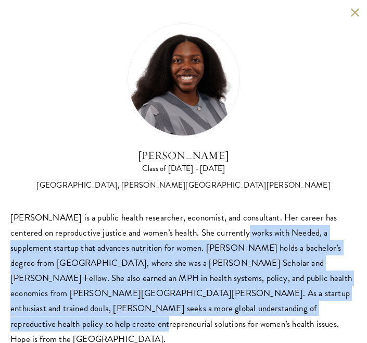
drag, startPoint x: 207, startPoint y: 239, endPoint x: 205, endPoint y: 310, distance: 71.4
click at [206, 311] on div "[PERSON_NAME] is a public health researcher, economist, and consultant. Her car…" at bounding box center [183, 278] width 346 height 136
click at [205, 310] on div "[PERSON_NAME] is a public health researcher, economist, and consultant. Her car…" at bounding box center [183, 278] width 346 height 136
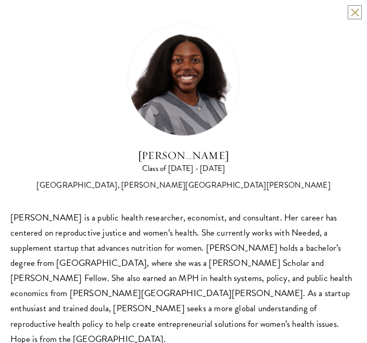
click at [351, 9] on button at bounding box center [354, 12] width 9 height 9
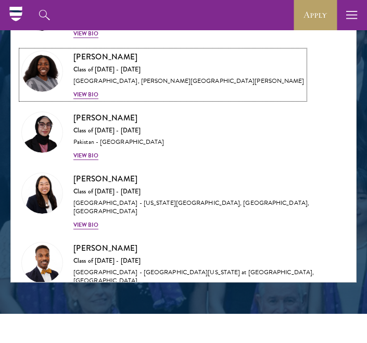
scroll to position [3139, 0]
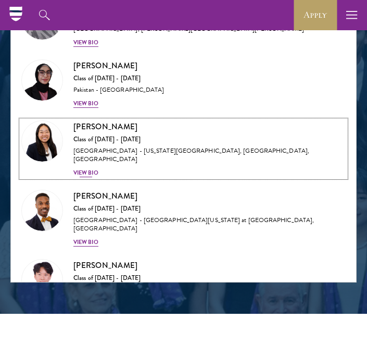
click at [87, 169] on div "View Bio" at bounding box center [85, 173] width 25 height 8
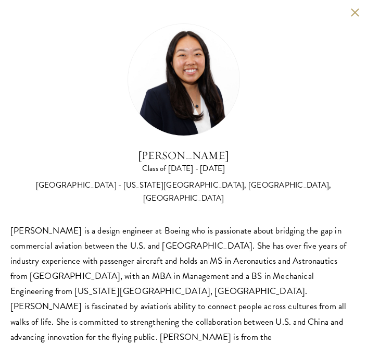
scroll to position [1221, 0]
click at [355, 15] on button at bounding box center [354, 12] width 9 height 9
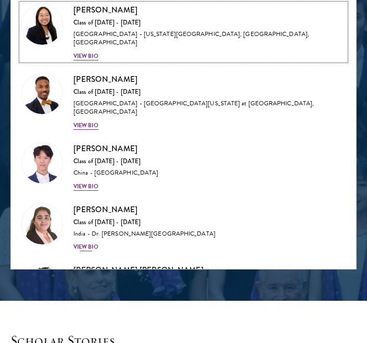
scroll to position [3245, 0]
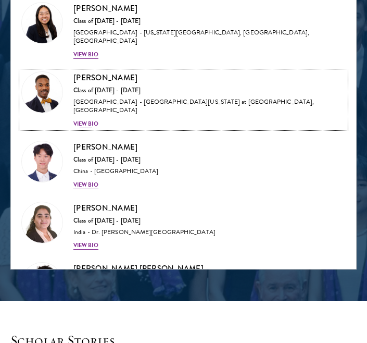
click at [89, 120] on div "View Bio" at bounding box center [85, 124] width 25 height 8
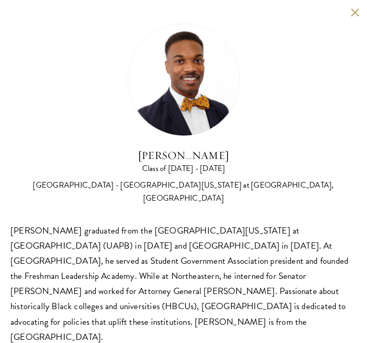
click at [356, 12] on button at bounding box center [354, 12] width 9 height 9
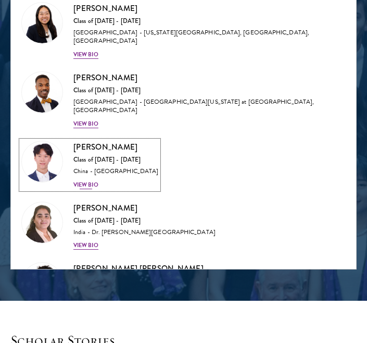
click at [89, 181] on div "View Bio" at bounding box center [85, 185] width 25 height 8
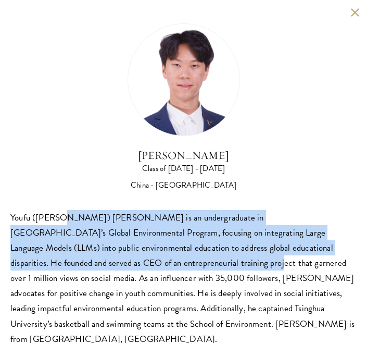
drag, startPoint x: 58, startPoint y: 224, endPoint x: 110, endPoint y: 269, distance: 68.7
click at [110, 269] on div "Youfu ([PERSON_NAME]) [PERSON_NAME] is an undergraduate in [GEOGRAPHIC_DATA]’s …" at bounding box center [183, 278] width 346 height 136
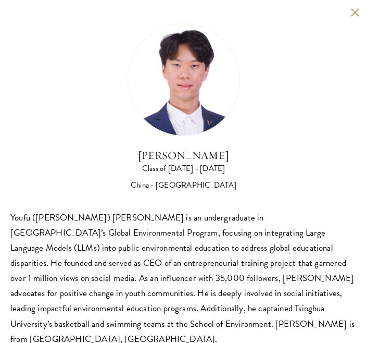
scroll to position [11, 0]
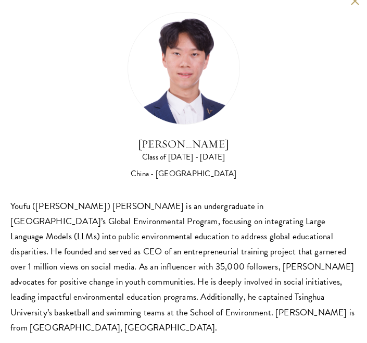
drag, startPoint x: 96, startPoint y: 315, endPoint x: 88, endPoint y: 271, distance: 44.9
click at [92, 286] on div "Youfu ([PERSON_NAME]) [PERSON_NAME] is an undergraduate in [GEOGRAPHIC_DATA]’s …" at bounding box center [183, 266] width 346 height 136
click at [88, 270] on div "Youfu ([PERSON_NAME]) [PERSON_NAME] is an undergraduate in [GEOGRAPHIC_DATA]’s …" at bounding box center [183, 266] width 346 height 136
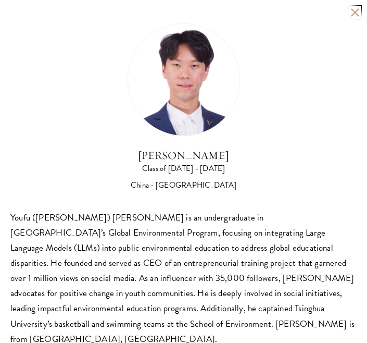
click at [350, 9] on button at bounding box center [354, 12] width 9 height 9
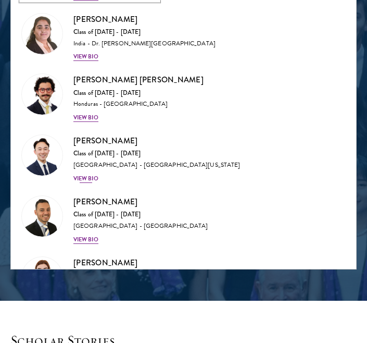
scroll to position [3445, 0]
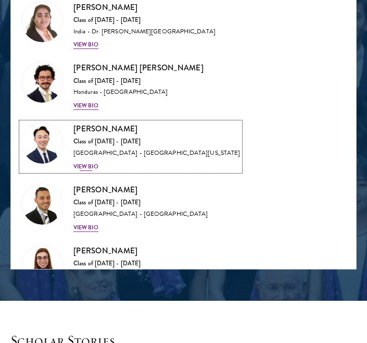
click at [88, 162] on div "View Bio" at bounding box center [85, 166] width 25 height 8
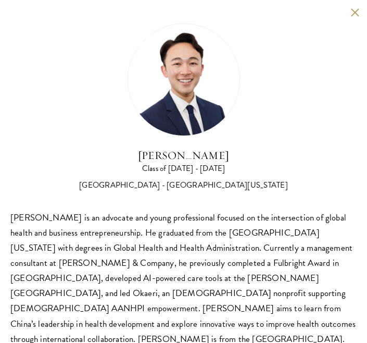
scroll to position [11, 0]
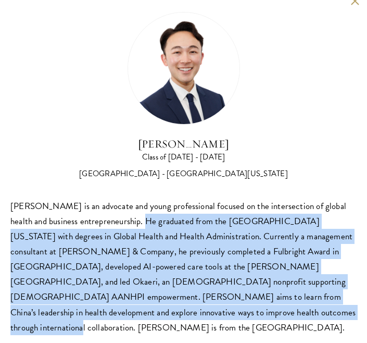
drag, startPoint x: 137, startPoint y: 223, endPoint x: 128, endPoint y: 315, distance: 92.1
click at [128, 315] on div "[PERSON_NAME] is an advocate and young professional focused on the intersection…" at bounding box center [183, 266] width 346 height 136
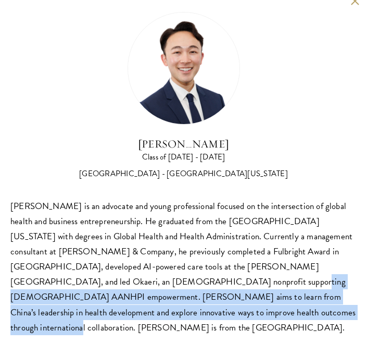
drag, startPoint x: 121, startPoint y: 280, endPoint x: 139, endPoint y: 317, distance: 41.0
click at [139, 317] on div "[PERSON_NAME] is an advocate and young professional focused on the intersection…" at bounding box center [183, 266] width 346 height 136
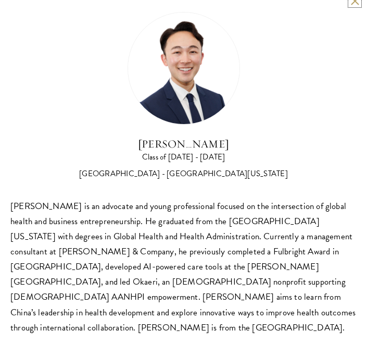
click at [353, 1] on button at bounding box center [354, 0] width 9 height 9
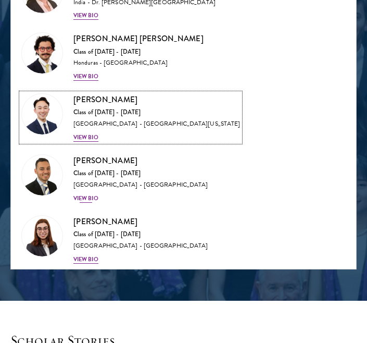
scroll to position [3475, 0]
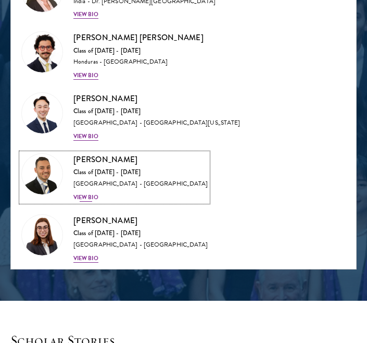
click at [94, 193] on div "View Bio" at bounding box center [85, 197] width 25 height 8
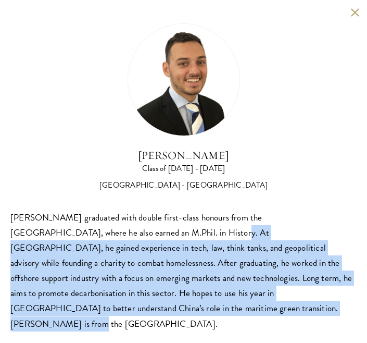
drag, startPoint x: 111, startPoint y: 229, endPoint x: 110, endPoint y: 313, distance: 84.4
click at [111, 313] on div "[PERSON_NAME] graduated with double first-class honours from the [GEOGRAPHIC_DA…" at bounding box center [183, 270] width 346 height 121
click at [110, 313] on div "[PERSON_NAME] graduated with double first-class honours from the [GEOGRAPHIC_DA…" at bounding box center [183, 270] width 346 height 121
drag, startPoint x: 110, startPoint y: 313, endPoint x: 112, endPoint y: 236, distance: 77.1
click at [112, 236] on div "[PERSON_NAME] graduated with double first-class honours from the [GEOGRAPHIC_DA…" at bounding box center [183, 270] width 346 height 121
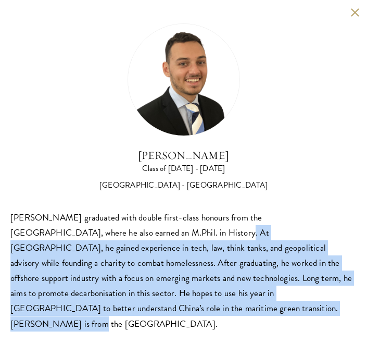
click at [112, 236] on div "[PERSON_NAME] graduated with double first-class honours from the [GEOGRAPHIC_DA…" at bounding box center [183, 270] width 346 height 121
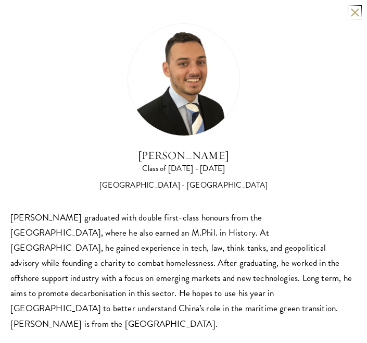
click at [356, 9] on button at bounding box center [354, 12] width 9 height 9
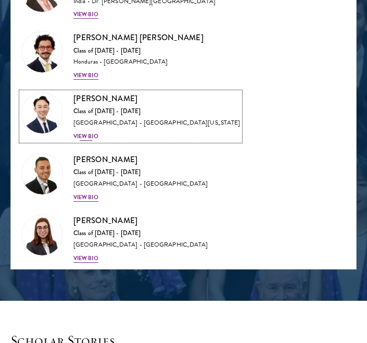
click at [87, 102] on div "[PERSON_NAME] Class of [DATE] - [DATE] [GEOGRAPHIC_DATA] - [GEOGRAPHIC_DATA][US…" at bounding box center [156, 116] width 167 height 48
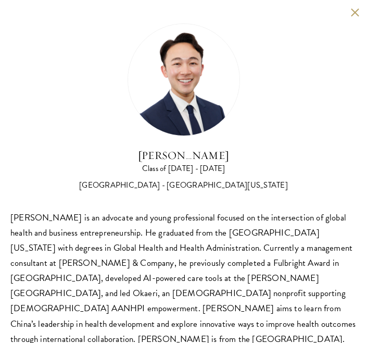
scroll to position [11, 0]
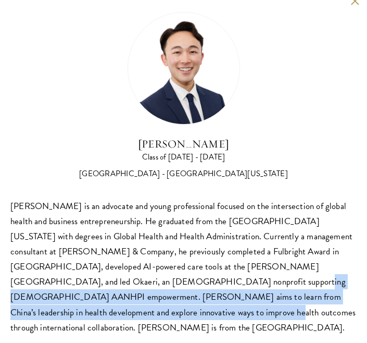
drag, startPoint x: 123, startPoint y: 284, endPoint x: 338, endPoint y: 293, distance: 215.3
click at [338, 293] on div "[PERSON_NAME] is an advocate and young professional focused on the intersection…" at bounding box center [183, 266] width 346 height 136
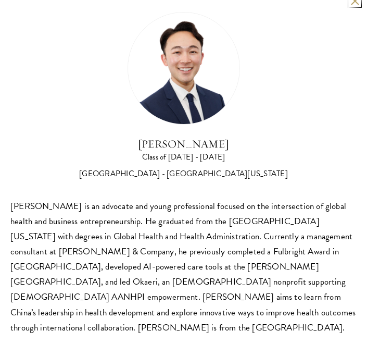
click at [353, 4] on button at bounding box center [354, 0] width 9 height 9
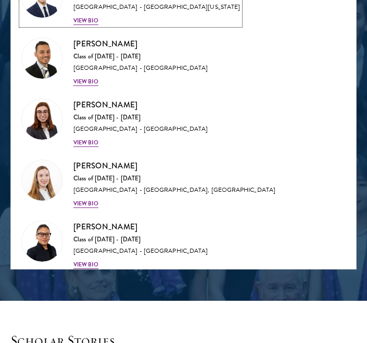
scroll to position [3594, 0]
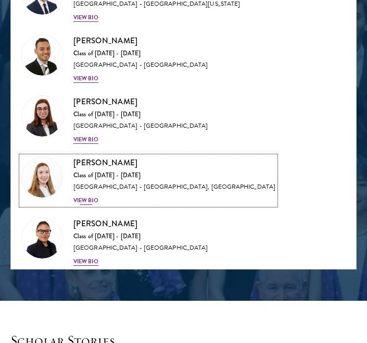
click at [86, 196] on div "View Bio" at bounding box center [85, 200] width 25 height 8
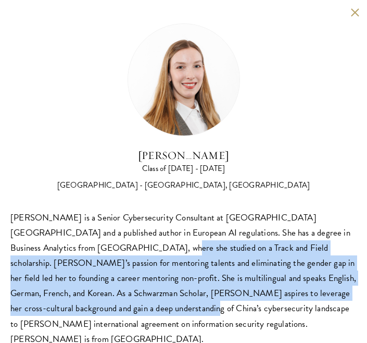
drag, startPoint x: 77, startPoint y: 241, endPoint x: 76, endPoint y: 305, distance: 64.1
click at [77, 305] on div "[PERSON_NAME] is a Senior Cybersecurity Consultant at [GEOGRAPHIC_DATA] [GEOGRA…" at bounding box center [183, 278] width 346 height 136
click at [76, 305] on div "[PERSON_NAME] is a Senior Cybersecurity Consultant at [GEOGRAPHIC_DATA] [GEOGRA…" at bounding box center [183, 278] width 346 height 136
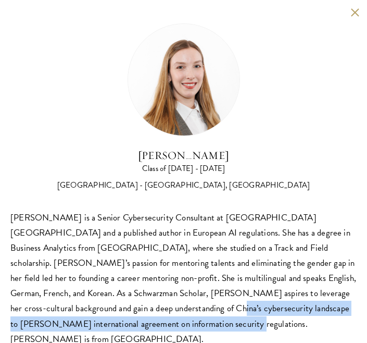
drag, startPoint x: 106, startPoint y: 326, endPoint x: 103, endPoint y: 309, distance: 17.0
click at [103, 309] on div "[PERSON_NAME] is a Senior Cybersecurity Consultant at [GEOGRAPHIC_DATA] [GEOGRA…" at bounding box center [183, 278] width 346 height 136
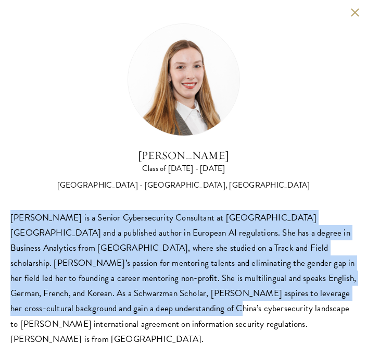
drag, startPoint x: 9, startPoint y: 218, endPoint x: 100, endPoint y: 309, distance: 129.2
click at [100, 309] on div "[PERSON_NAME] Class of [DATE] - [DATE] [GEOGRAPHIC_DATA] - [GEOGRAPHIC_DATA], […" at bounding box center [183, 185] width 367 height 370
click at [100, 309] on div "[PERSON_NAME] is a Senior Cybersecurity Consultant at [GEOGRAPHIC_DATA] [GEOGRA…" at bounding box center [183, 278] width 346 height 136
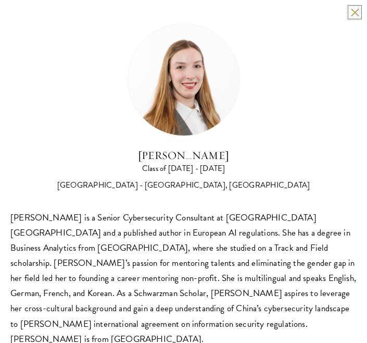
click at [355, 11] on button at bounding box center [354, 12] width 9 height 9
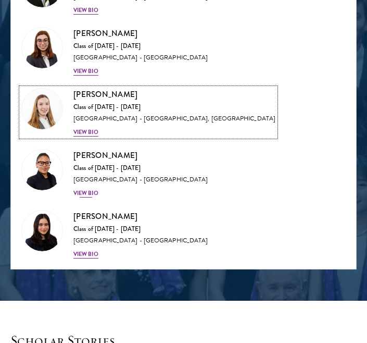
scroll to position [3663, 0]
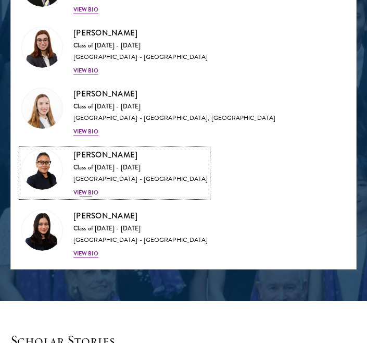
click at [83, 188] on div "View Bio" at bounding box center [85, 192] width 25 height 8
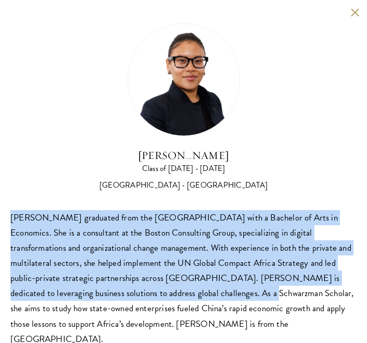
drag, startPoint x: 119, startPoint y: 204, endPoint x: 117, endPoint y: 300, distance: 96.9
click at [117, 300] on div "[PERSON_NAME] Class of [DATE] - [DATE] [GEOGRAPHIC_DATA] - [GEOGRAPHIC_DATA] [P…" at bounding box center [183, 184] width 346 height 323
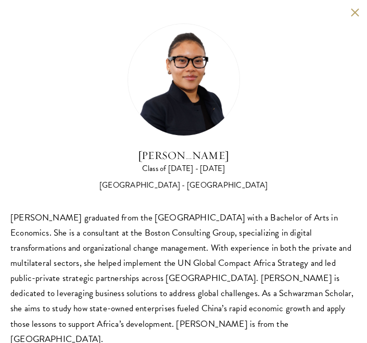
click at [117, 300] on div "[PERSON_NAME] graduated from the [GEOGRAPHIC_DATA] with a Bachelor of Arts in E…" at bounding box center [183, 278] width 346 height 136
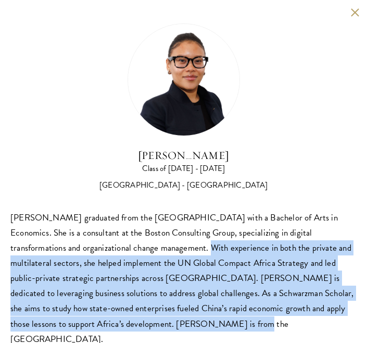
drag, startPoint x: 118, startPoint y: 333, endPoint x: 114, endPoint y: 247, distance: 86.0
click at [114, 247] on div "[PERSON_NAME] Class of [DATE] - [DATE] [GEOGRAPHIC_DATA] - [GEOGRAPHIC_DATA] [P…" at bounding box center [183, 185] width 367 height 370
click at [114, 247] on div "[PERSON_NAME] graduated from the [GEOGRAPHIC_DATA] with a Bachelor of Arts in E…" at bounding box center [183, 278] width 346 height 136
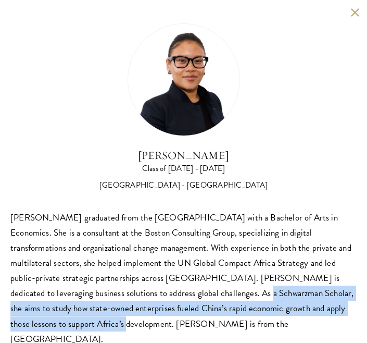
drag, startPoint x: 110, startPoint y: 291, endPoint x: 320, endPoint y: 307, distance: 210.0
click at [320, 307] on div "[PERSON_NAME] graduated from the [GEOGRAPHIC_DATA] with a Bachelor of Arts in E…" at bounding box center [183, 278] width 346 height 136
drag, startPoint x: 320, startPoint y: 308, endPoint x: 53, endPoint y: 294, distance: 266.9
click at [53, 294] on div "[PERSON_NAME] graduated from the [GEOGRAPHIC_DATA] with a Bachelor of Arts in E…" at bounding box center [183, 278] width 346 height 136
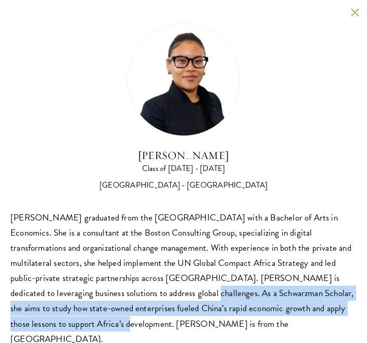
scroll to position [11, 0]
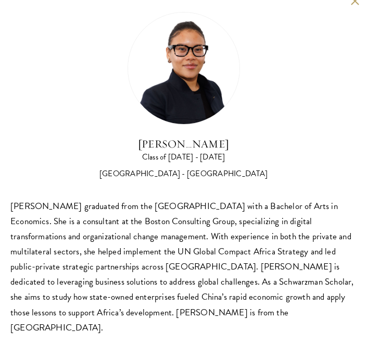
click at [215, 229] on div "[PERSON_NAME] graduated from the [GEOGRAPHIC_DATA] with a Bachelor of Arts in E…" at bounding box center [183, 266] width 346 height 136
click at [352, 3] on button at bounding box center [354, 0] width 9 height 9
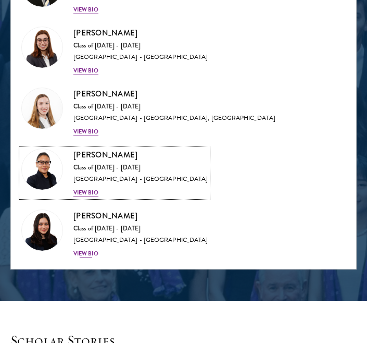
scroll to position [3727, 0]
